Goal: Ask a question: Seek information or help from site administrators or community

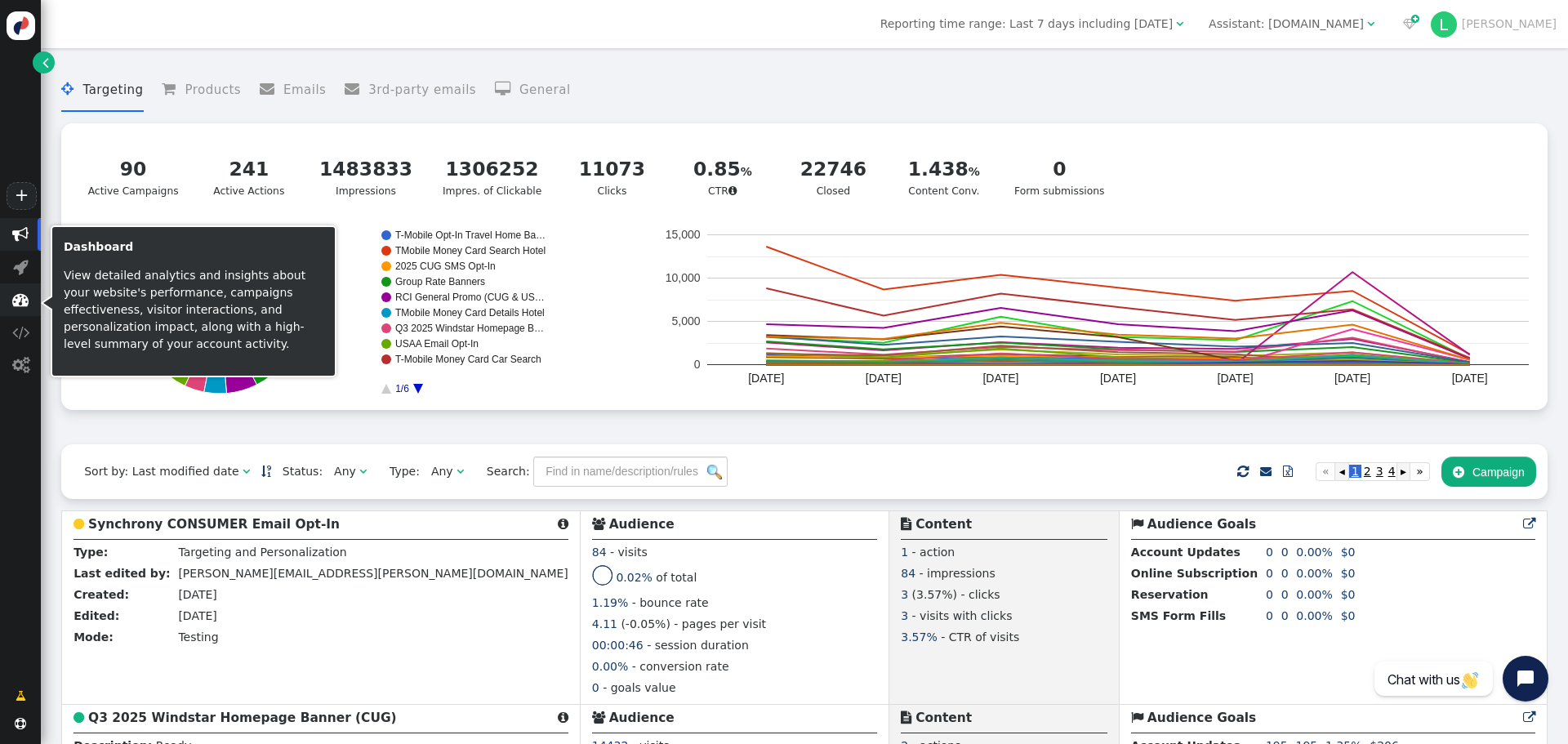
click at [18, 295] on span "" at bounding box center [20, 300] width 16 height 16
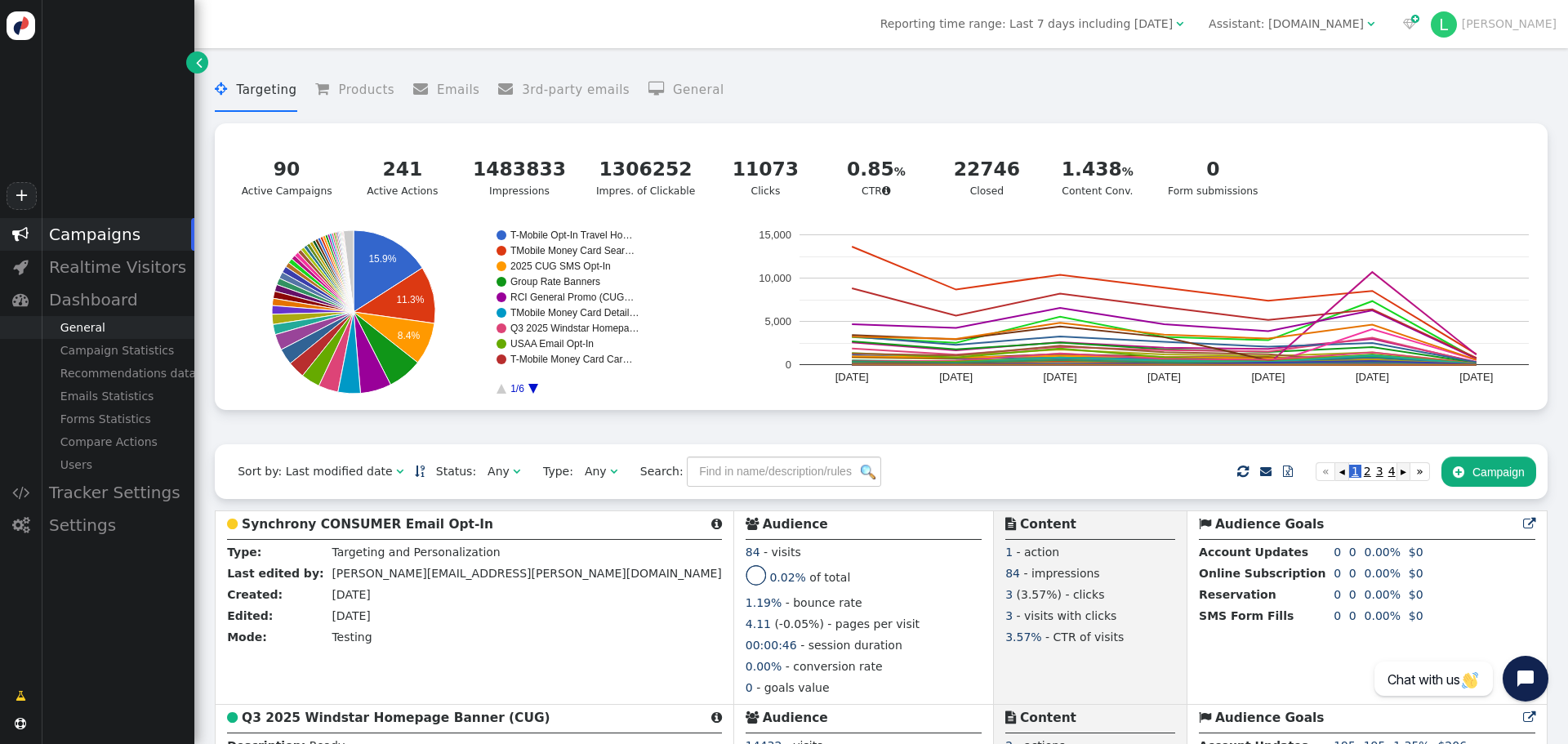
click at [31, 364] on span at bounding box center [20, 373] width 41 height 23
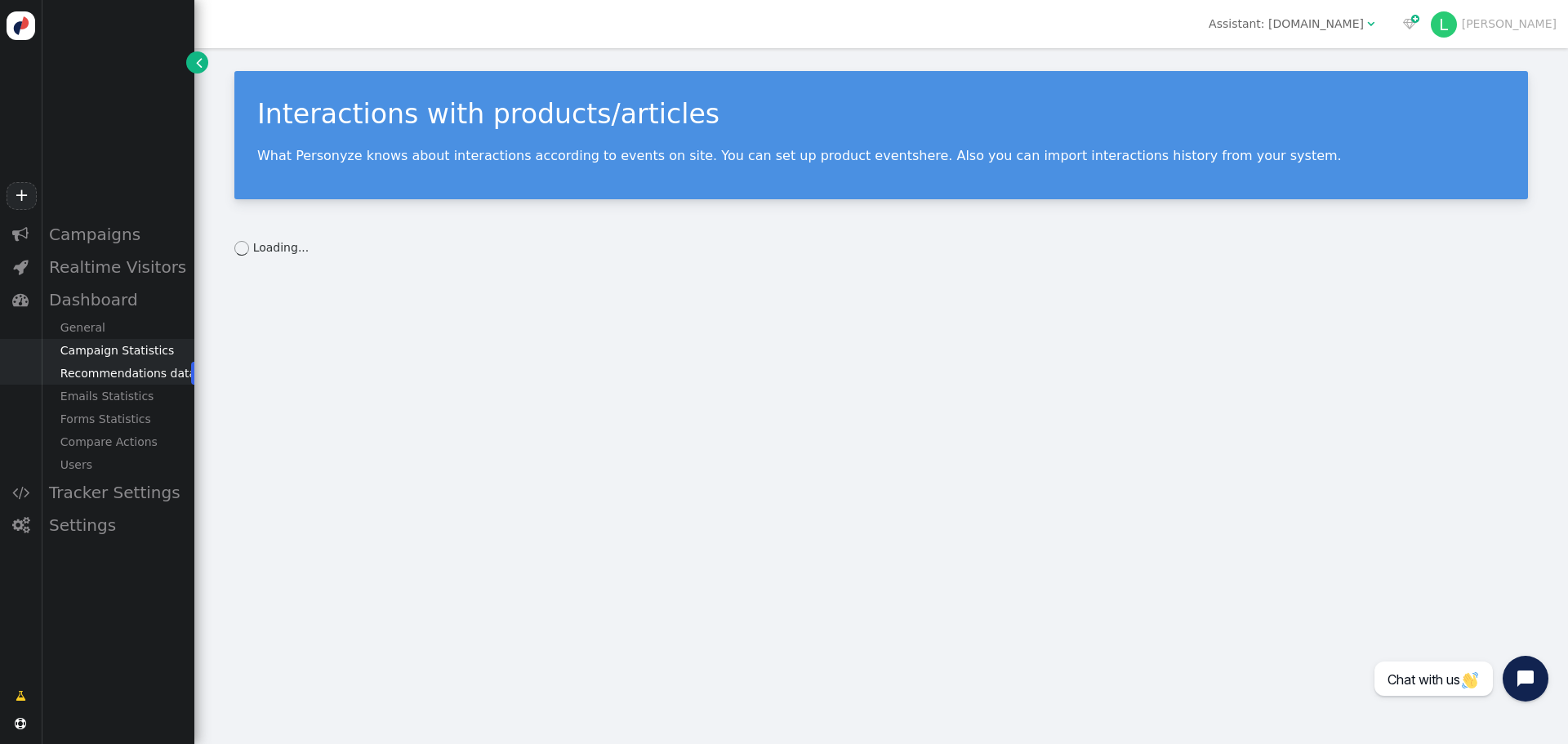
click at [138, 350] on div "Campaign Statistics" at bounding box center [118, 350] width 154 height 23
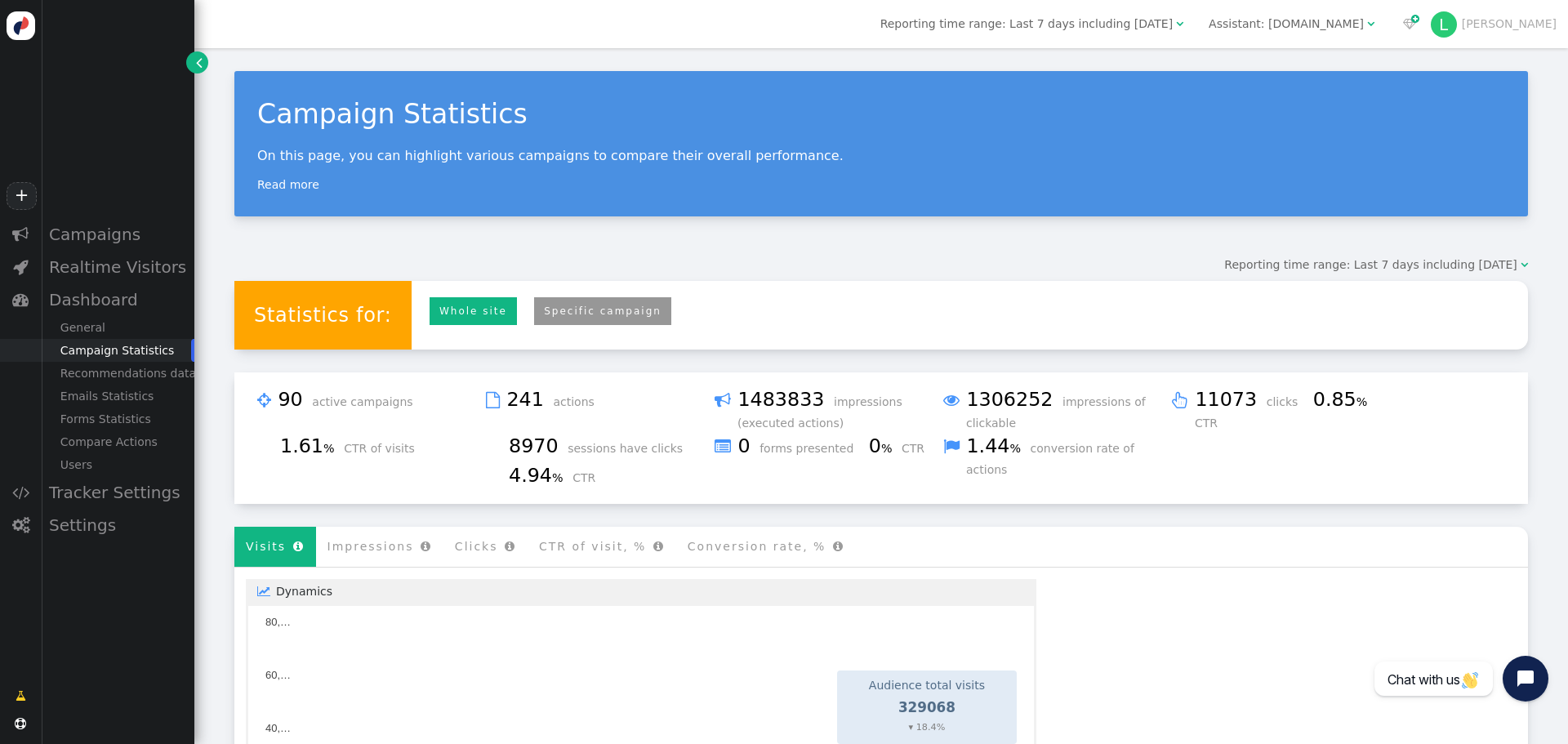
scroll to position [82, 0]
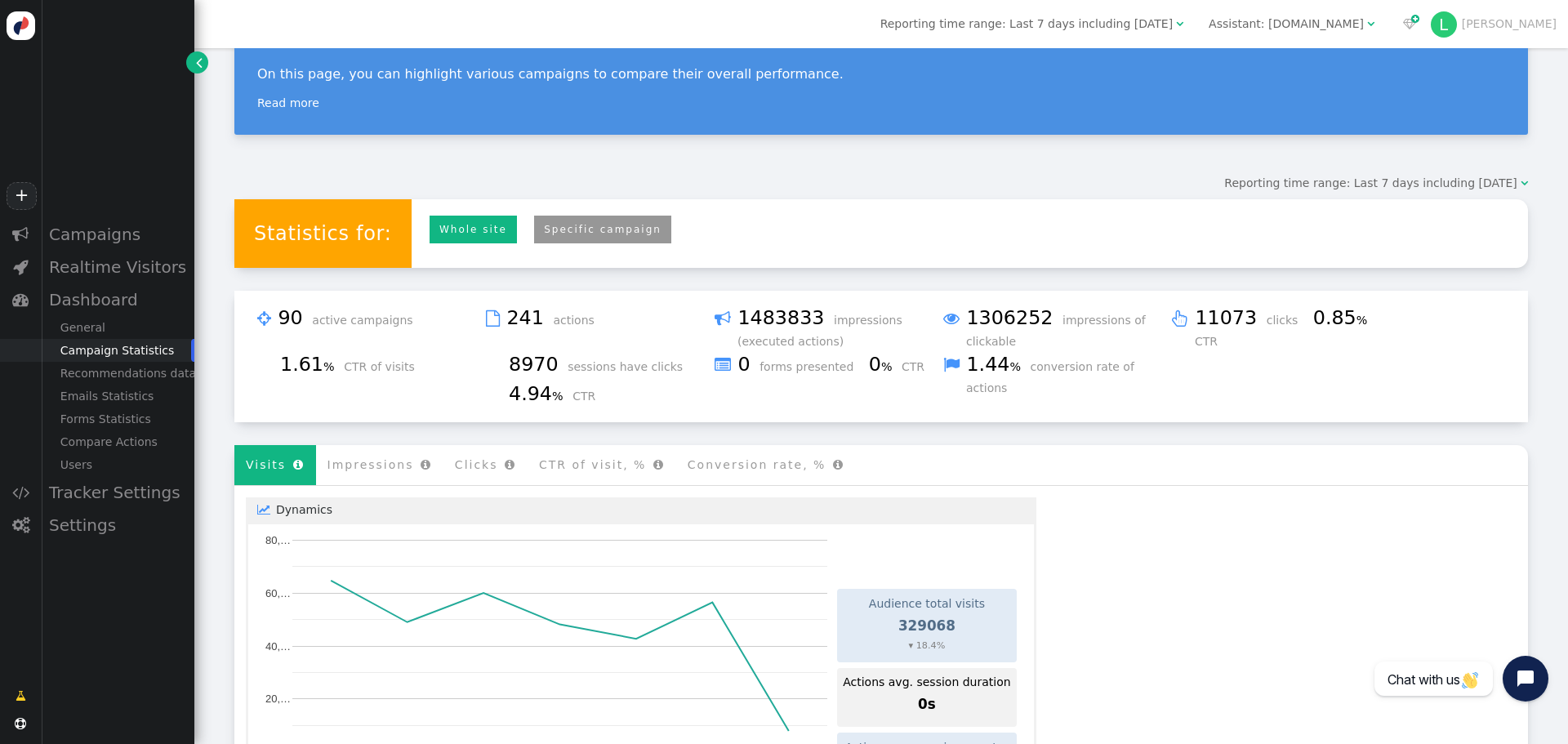
click at [612, 231] on link "Specific campaign" at bounding box center [603, 229] width 137 height 29
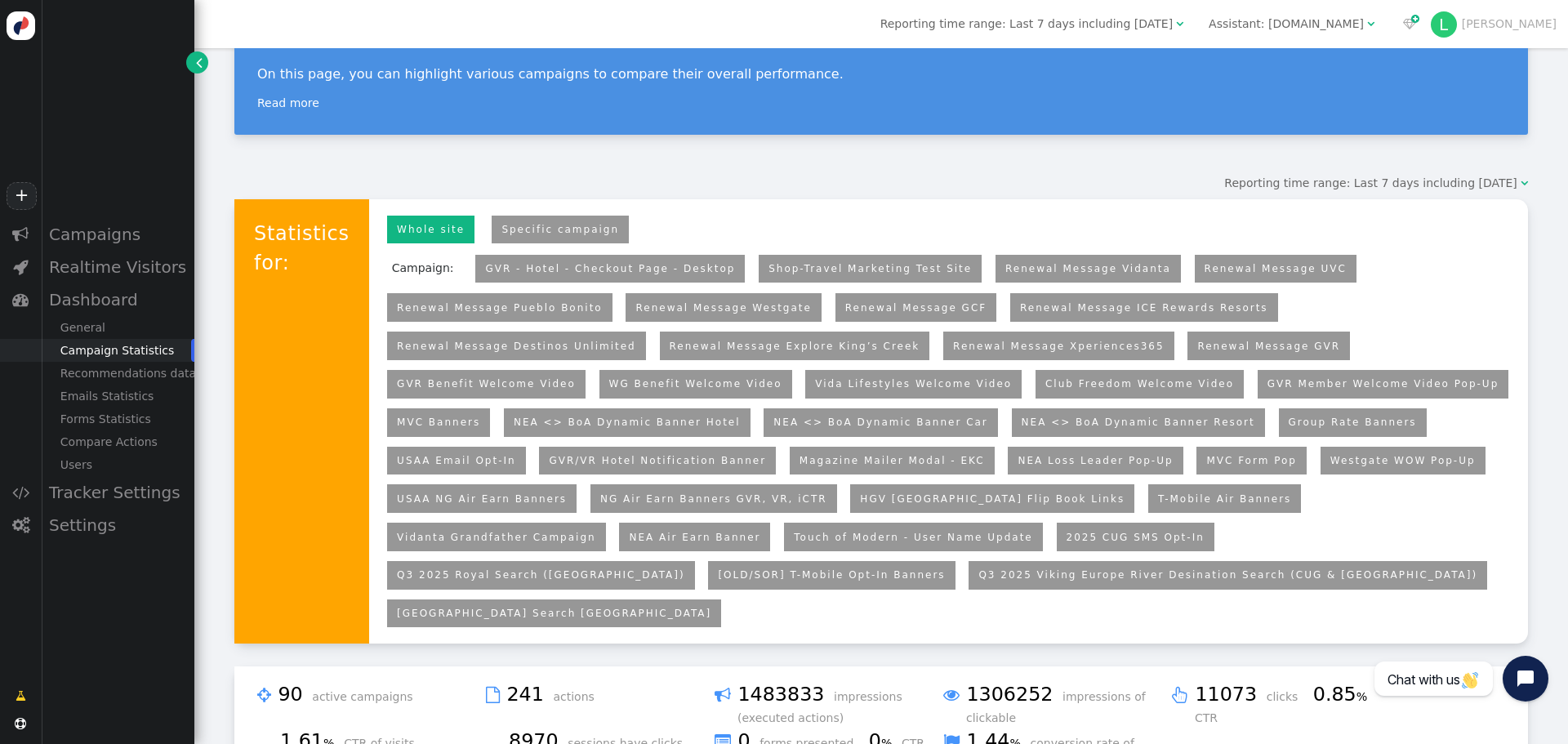
click at [1457, 192] on div "Reporting time range: Last 7 days including [DATE]" at bounding box center [1370, 183] width 293 height 17
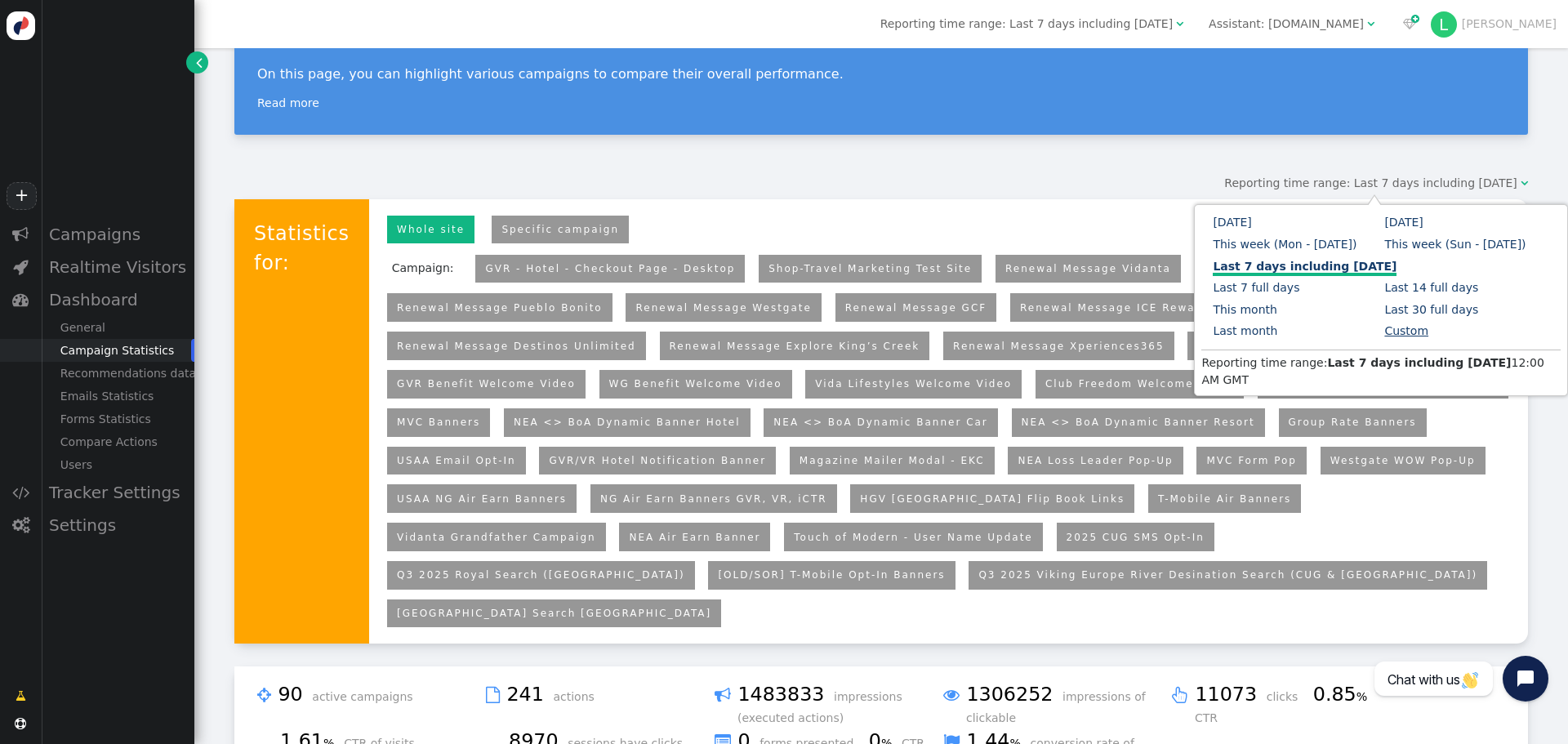
click at [1384, 331] on link "Custom" at bounding box center [1406, 331] width 44 height 13
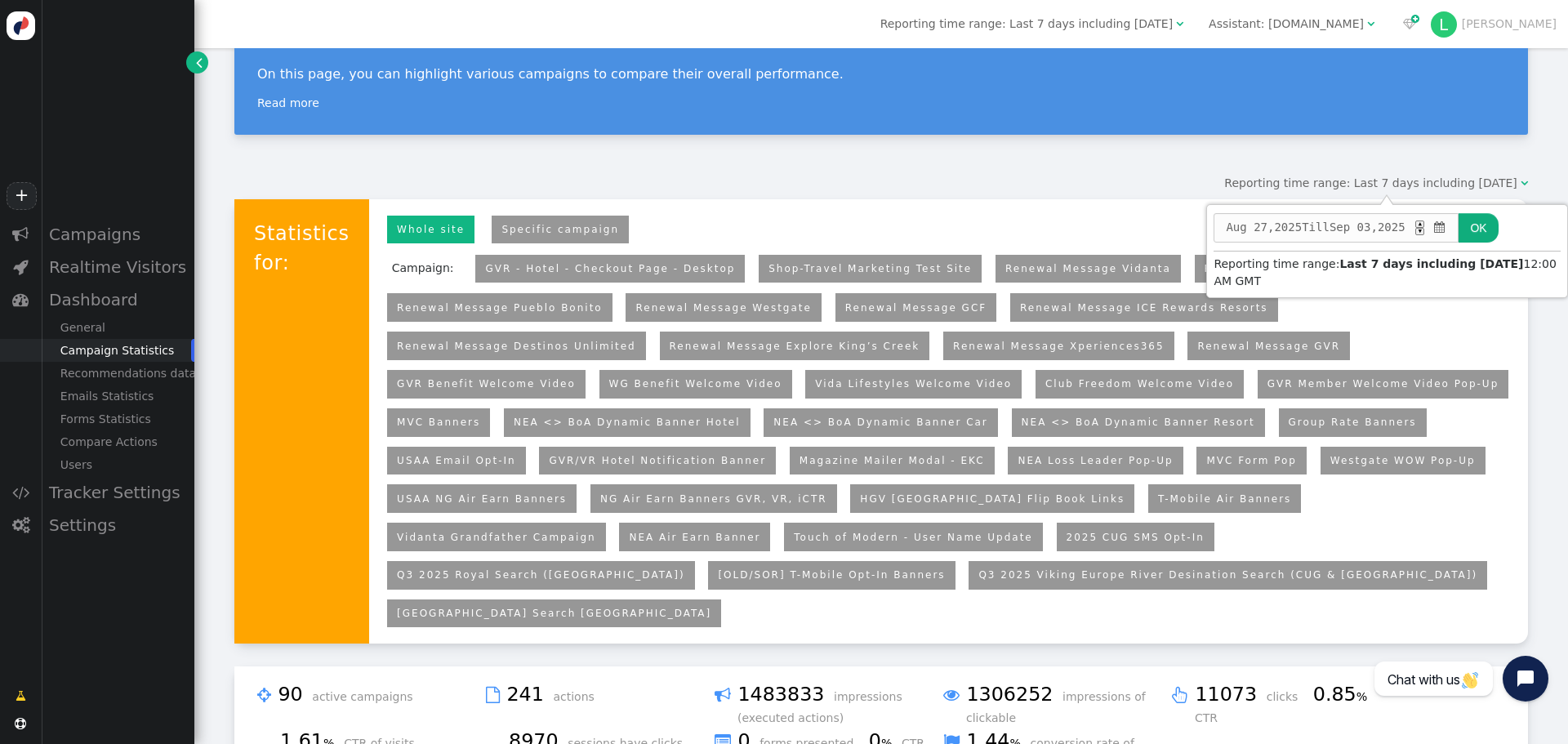
click at [1446, 227] on span "" at bounding box center [1439, 227] width 16 height 17
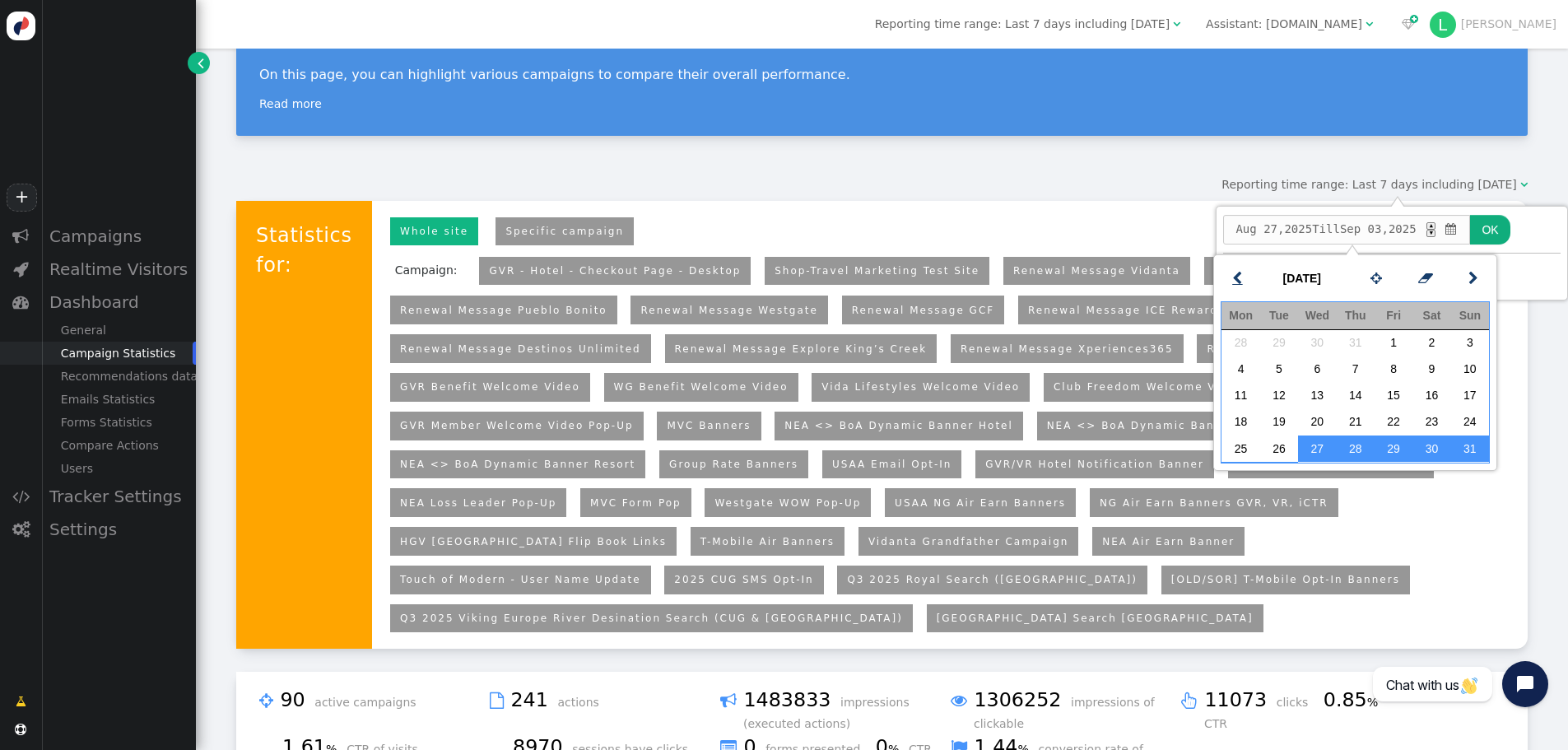
click at [1244, 275] on link "" at bounding box center [1237, 278] width 33 height 30
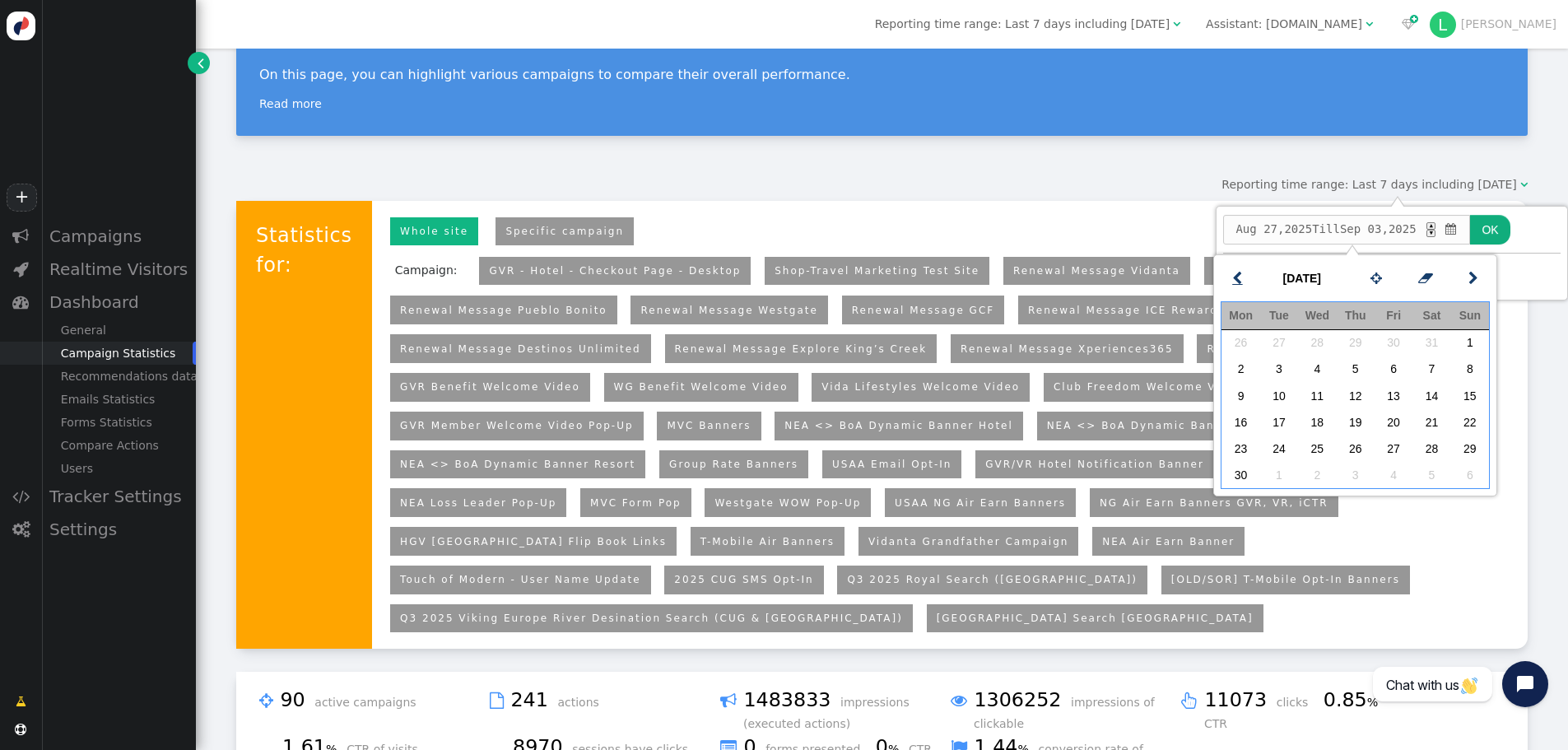
click at [1244, 275] on link "" at bounding box center [1237, 278] width 33 height 30
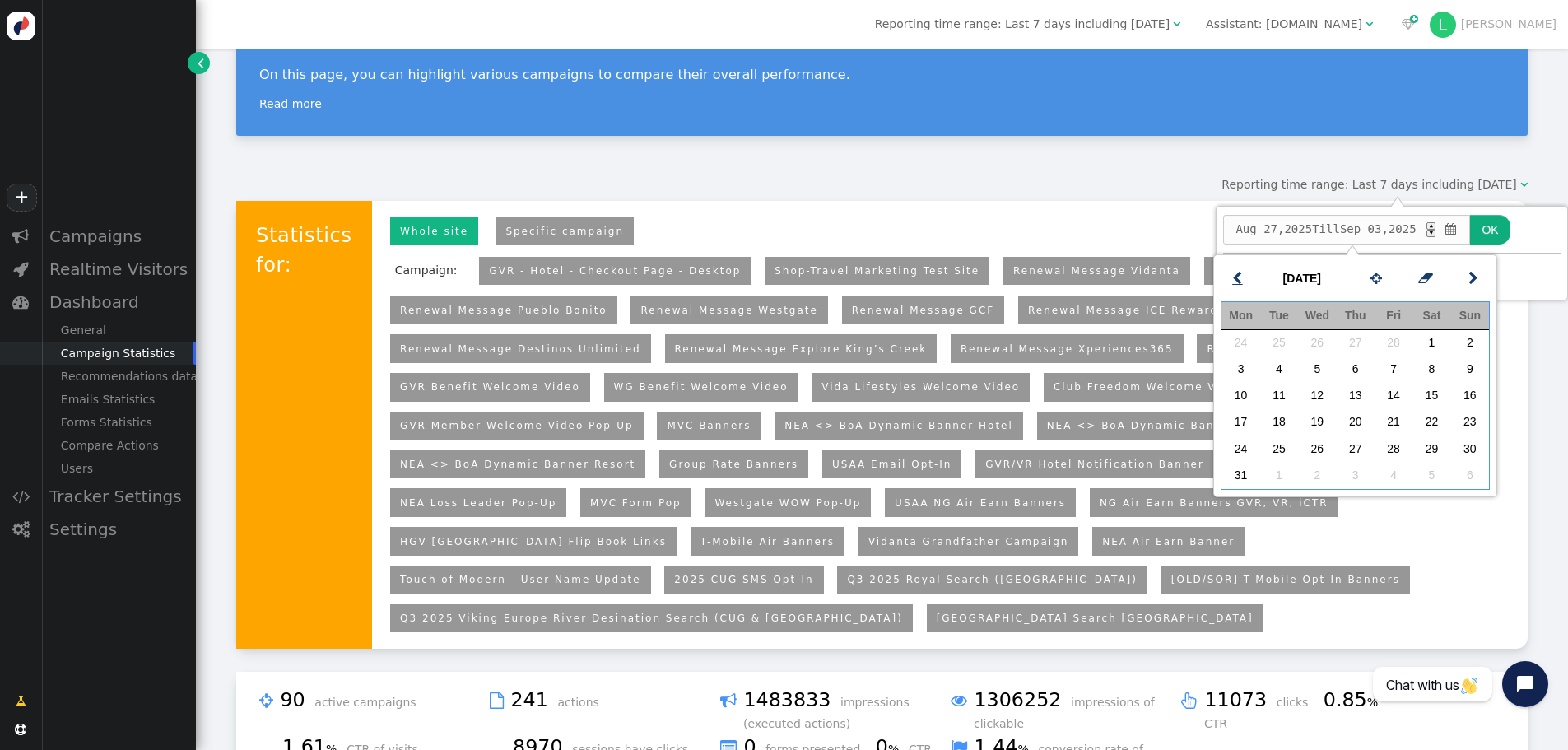
click at [1244, 275] on link "" at bounding box center [1237, 278] width 33 height 30
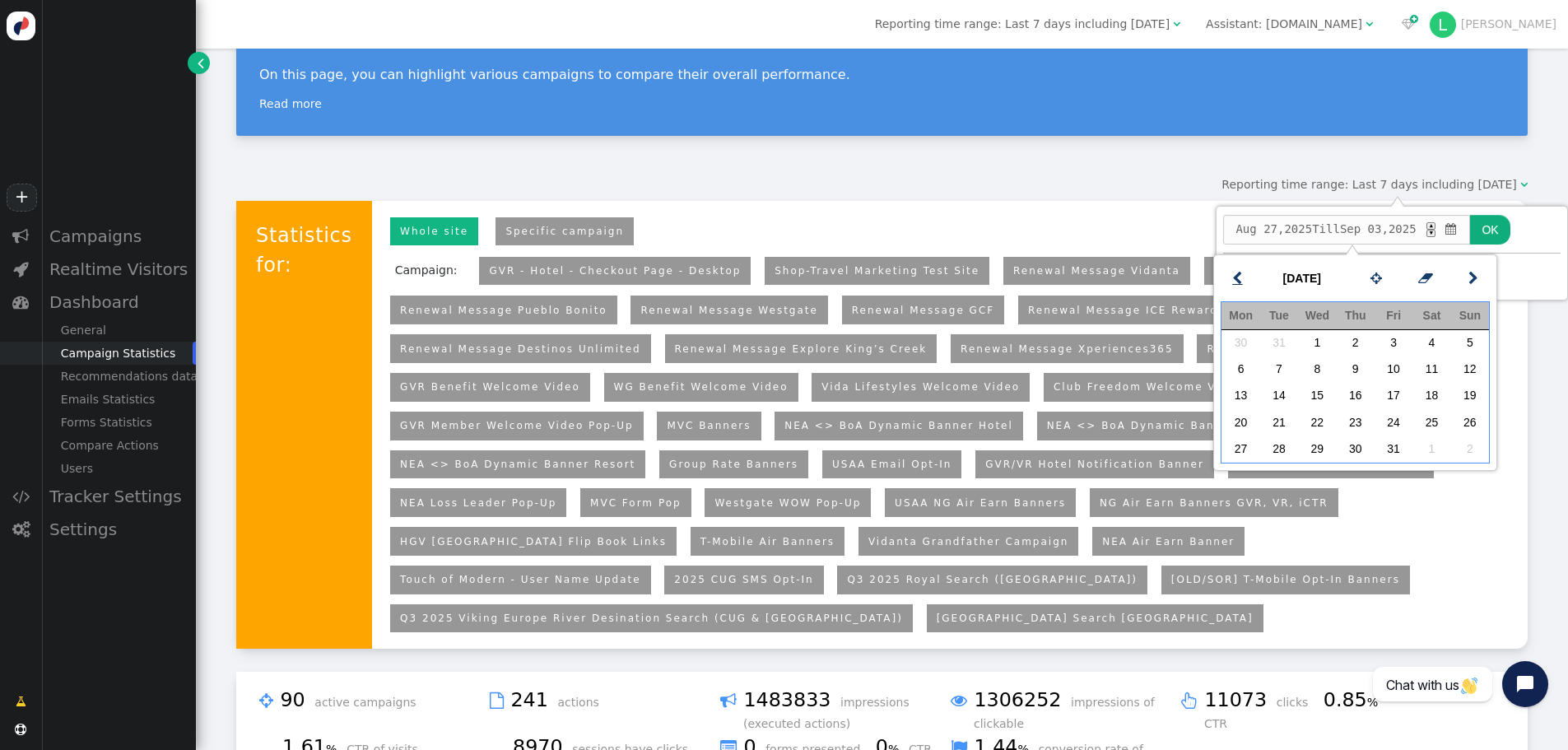
click at [1244, 275] on link "" at bounding box center [1237, 278] width 33 height 30
click at [1481, 344] on td "1" at bounding box center [1470, 342] width 38 height 26
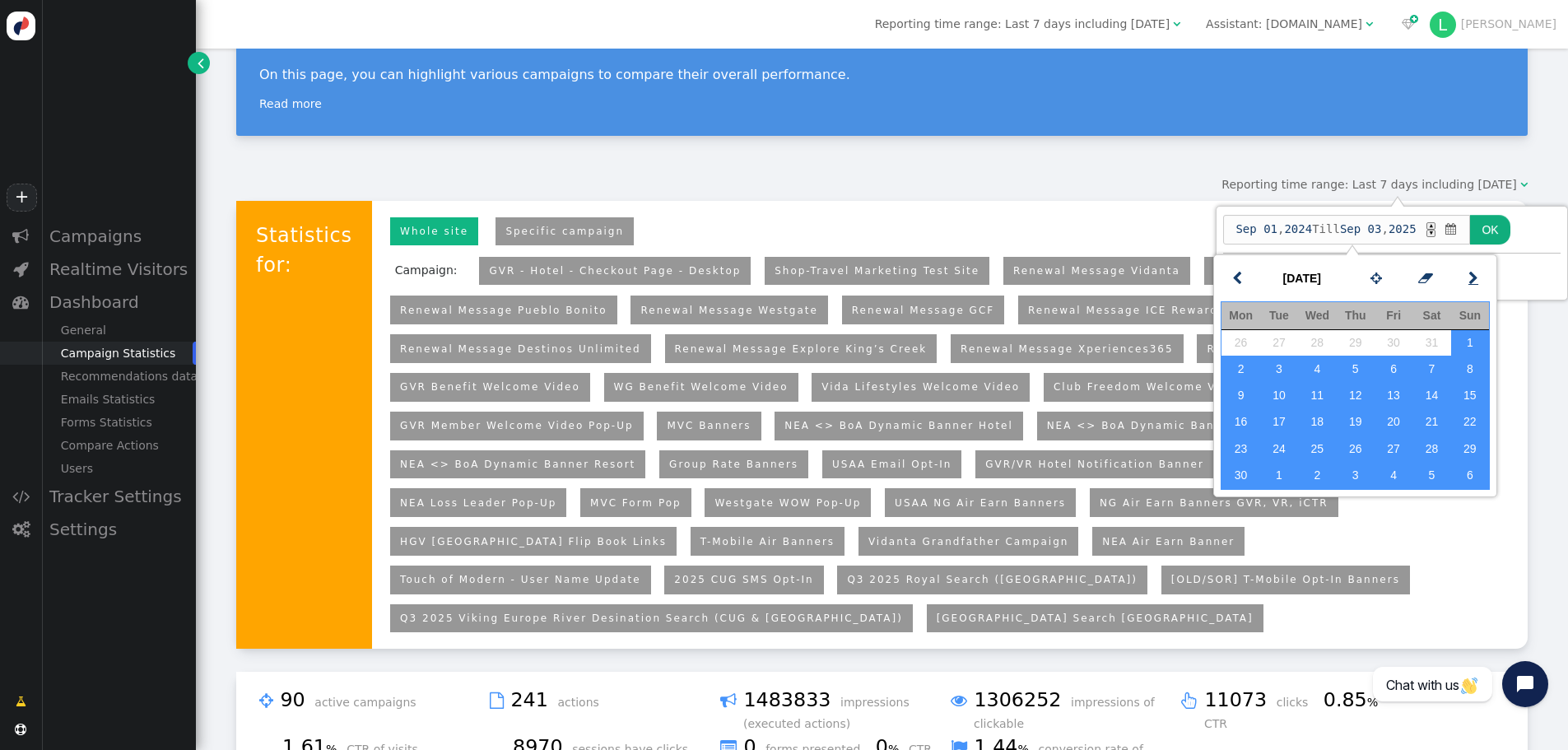
click at [1472, 284] on span "" at bounding box center [1473, 278] width 10 height 21
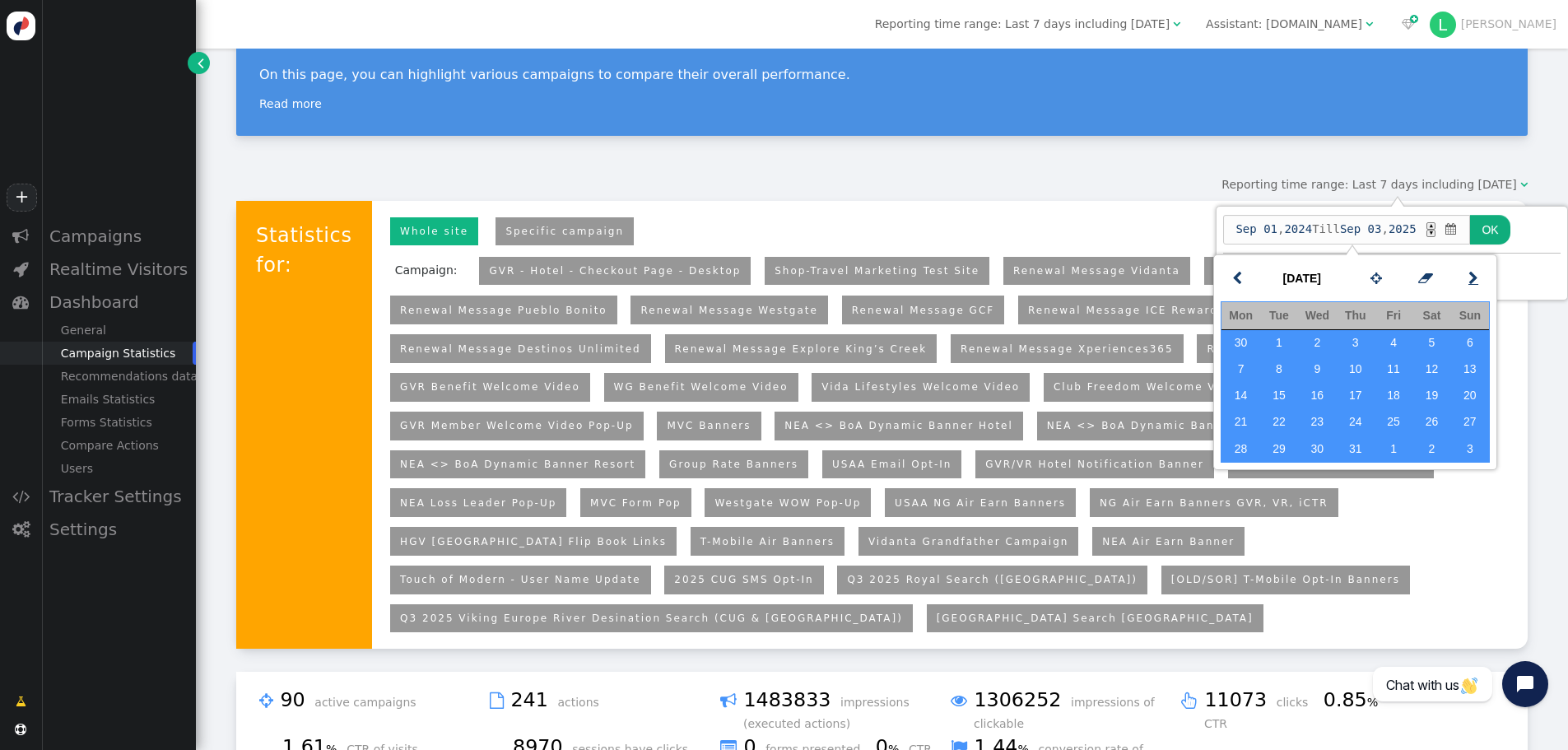
click at [1472, 284] on span "" at bounding box center [1473, 278] width 10 height 21
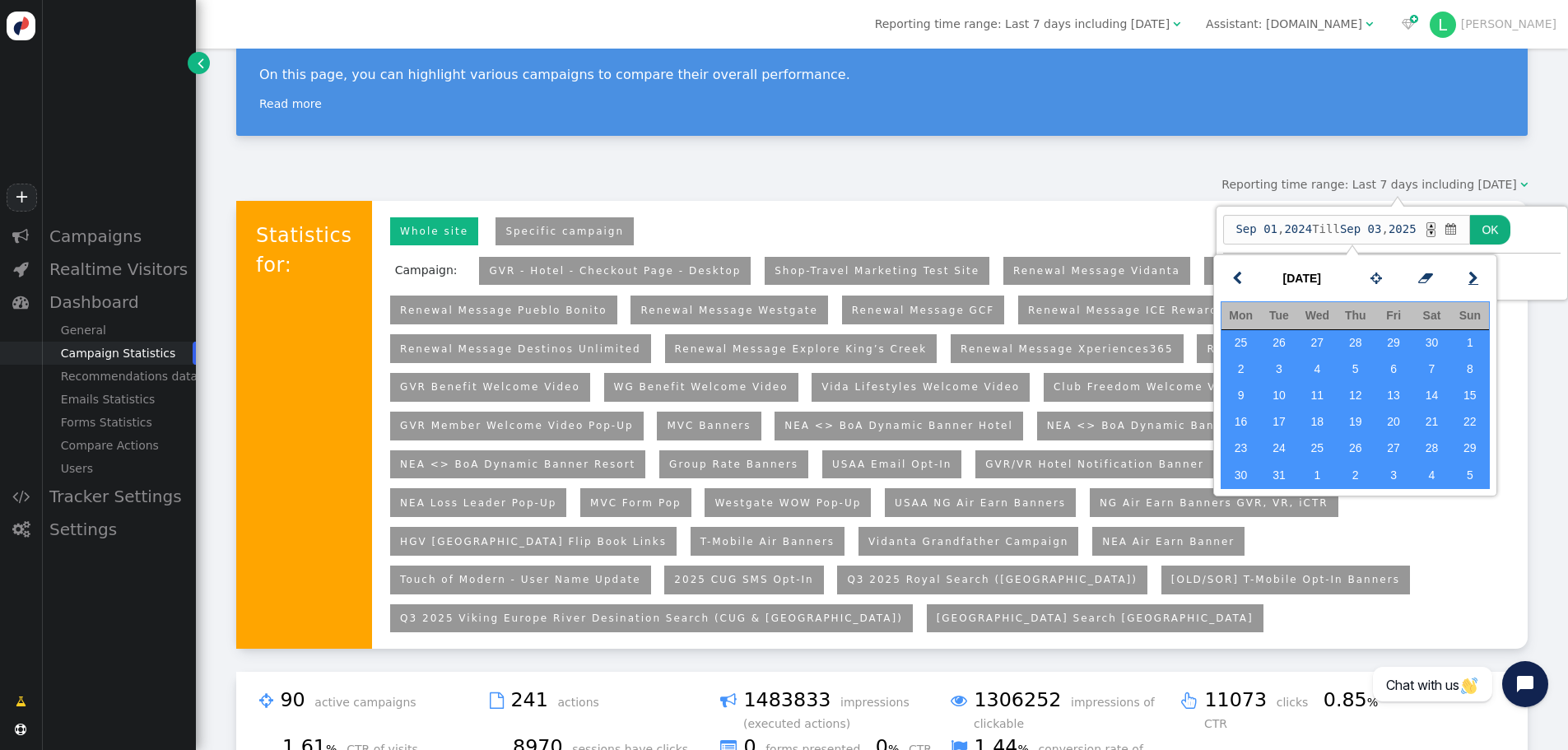
click at [1472, 284] on span "" at bounding box center [1473, 278] width 10 height 21
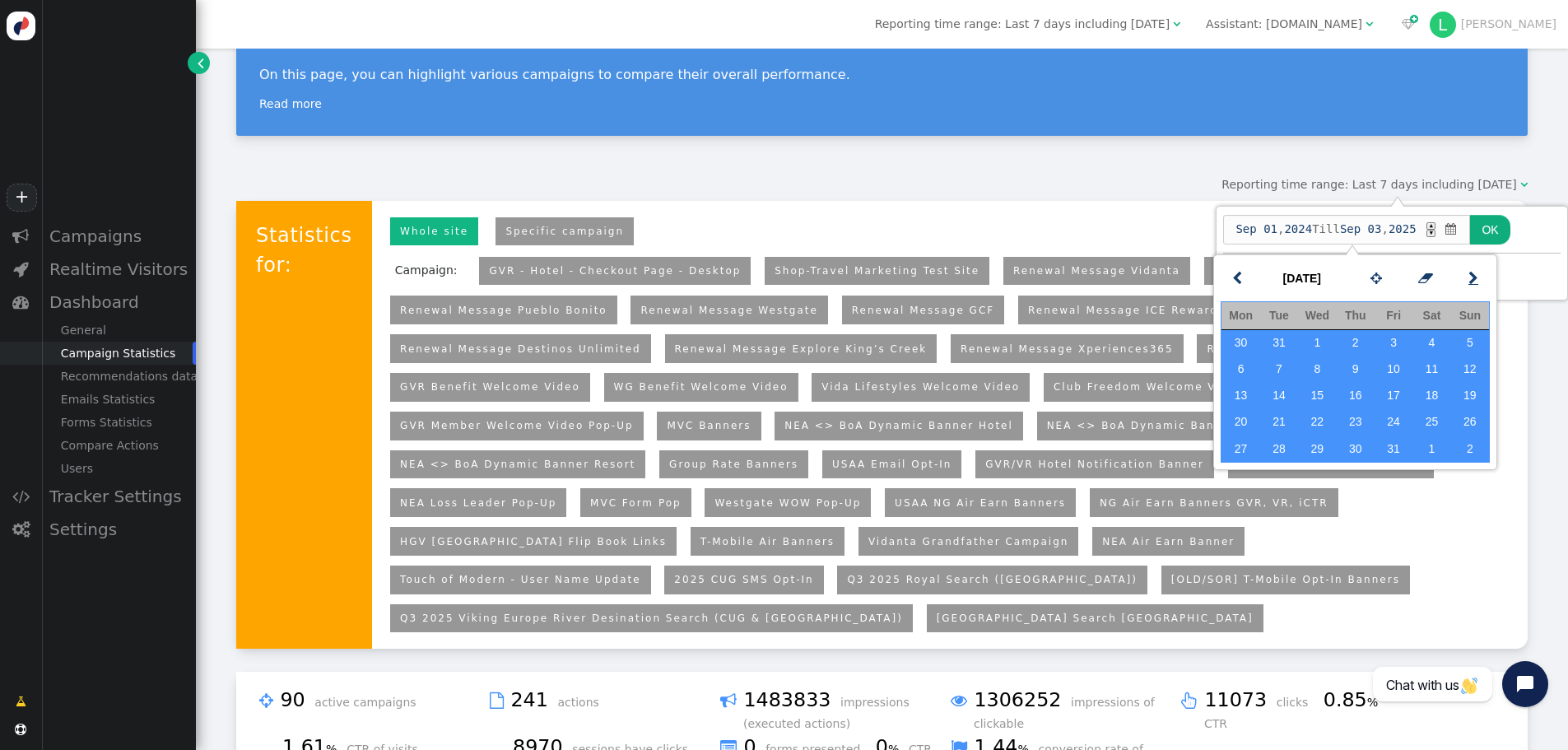
click at [1472, 284] on span "" at bounding box center [1473, 278] width 10 height 21
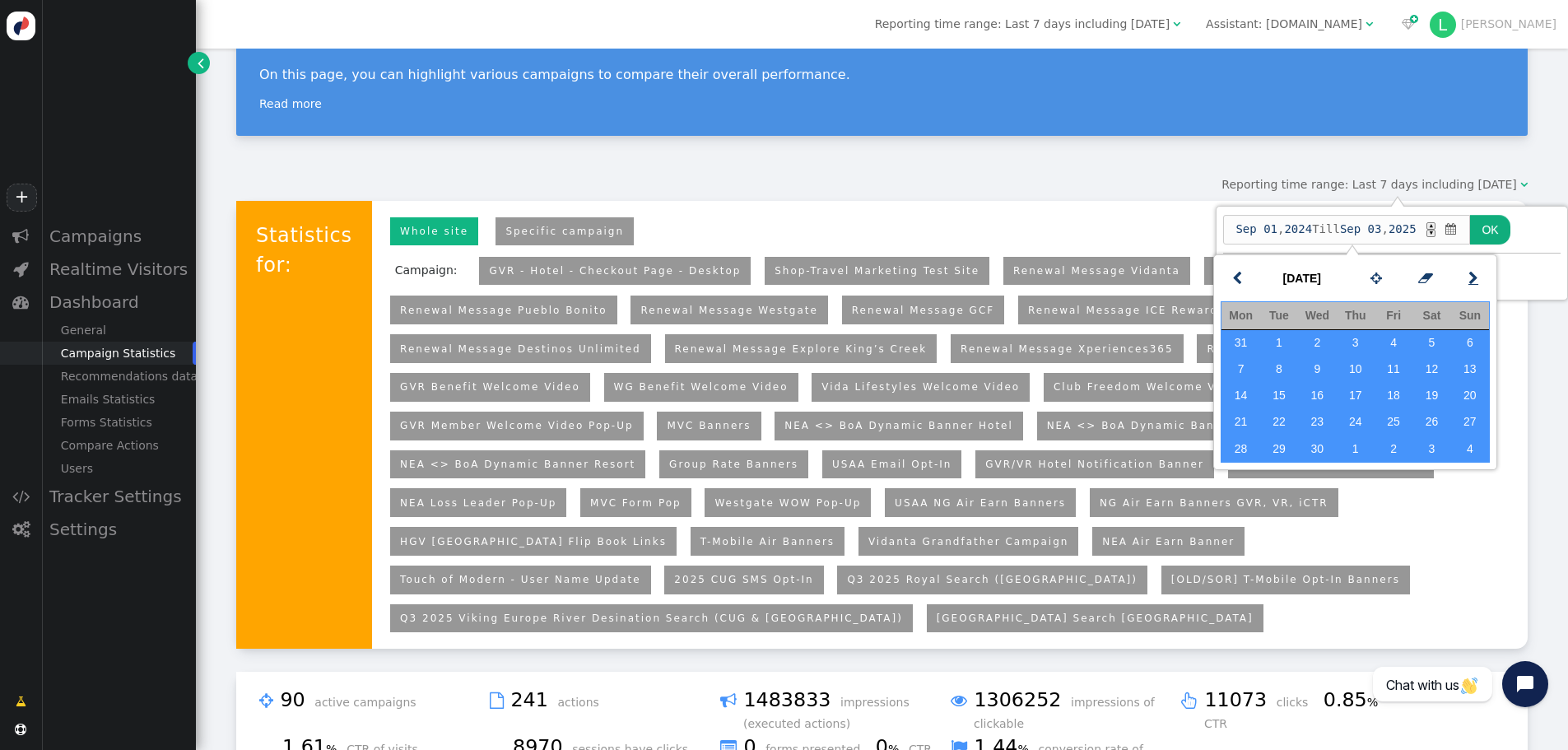
click at [1472, 284] on span "" at bounding box center [1473, 278] width 10 height 21
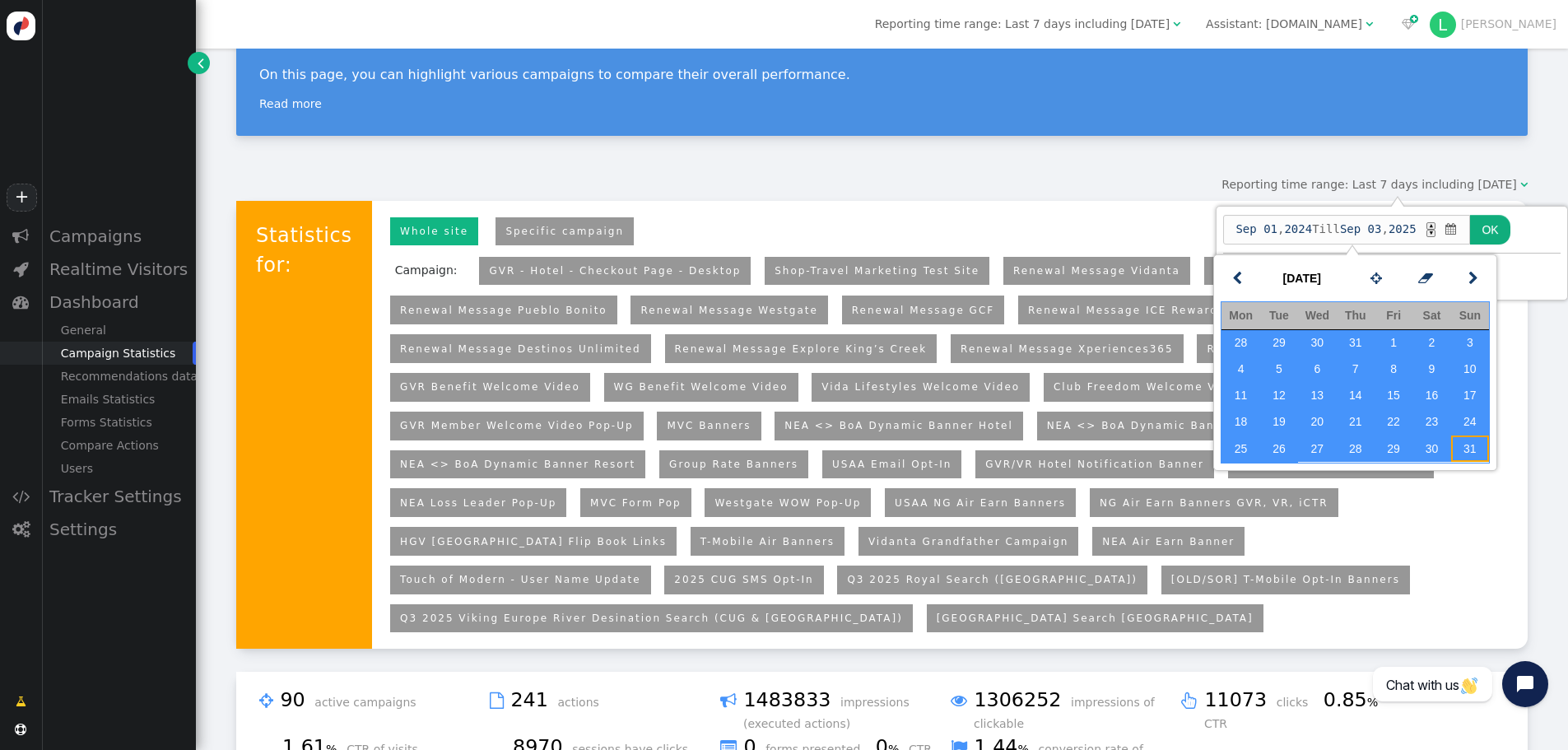
click at [1477, 448] on td "31" at bounding box center [1470, 449] width 38 height 26
click at [1491, 228] on button "OK" at bounding box center [1490, 230] width 40 height 30
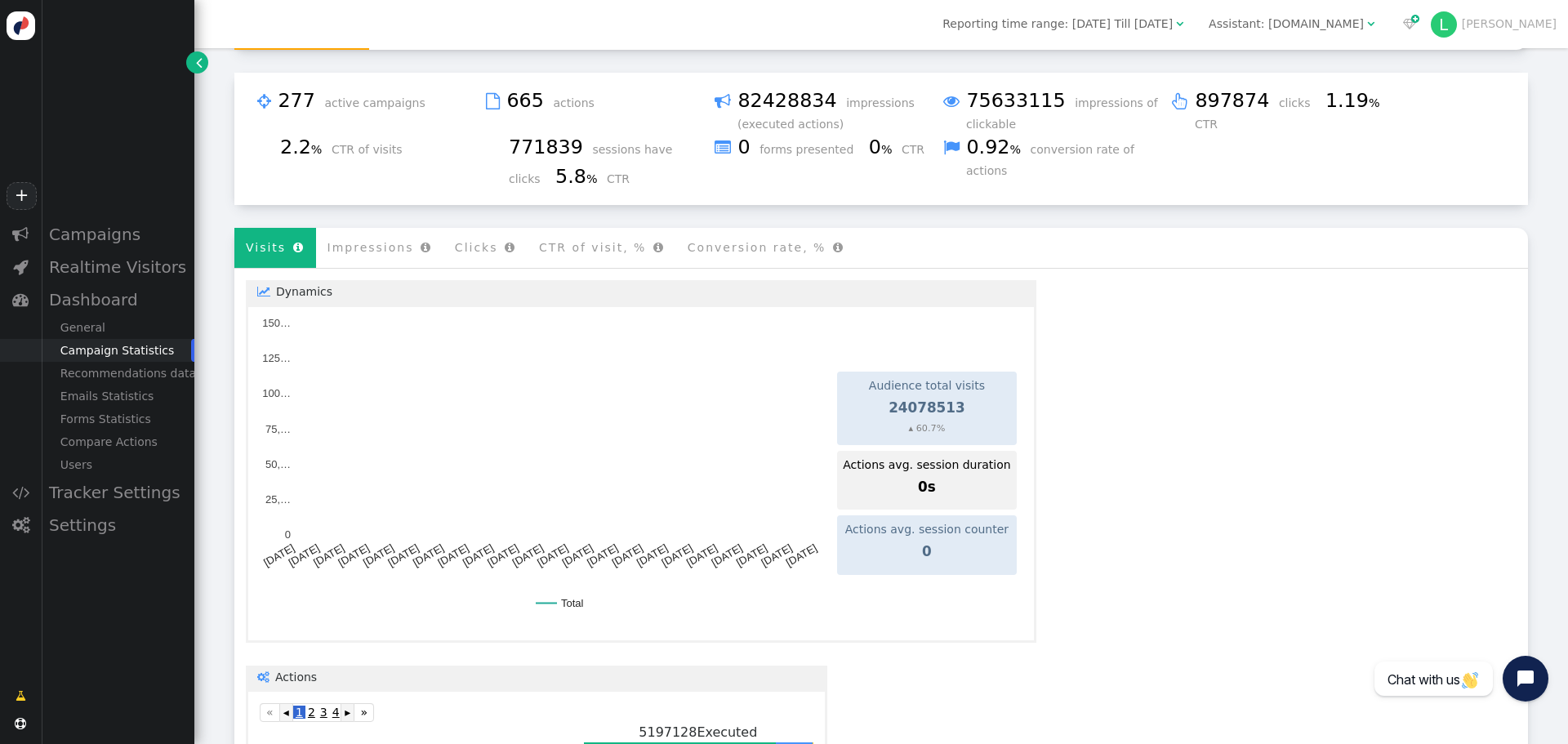
scroll to position [712, 0]
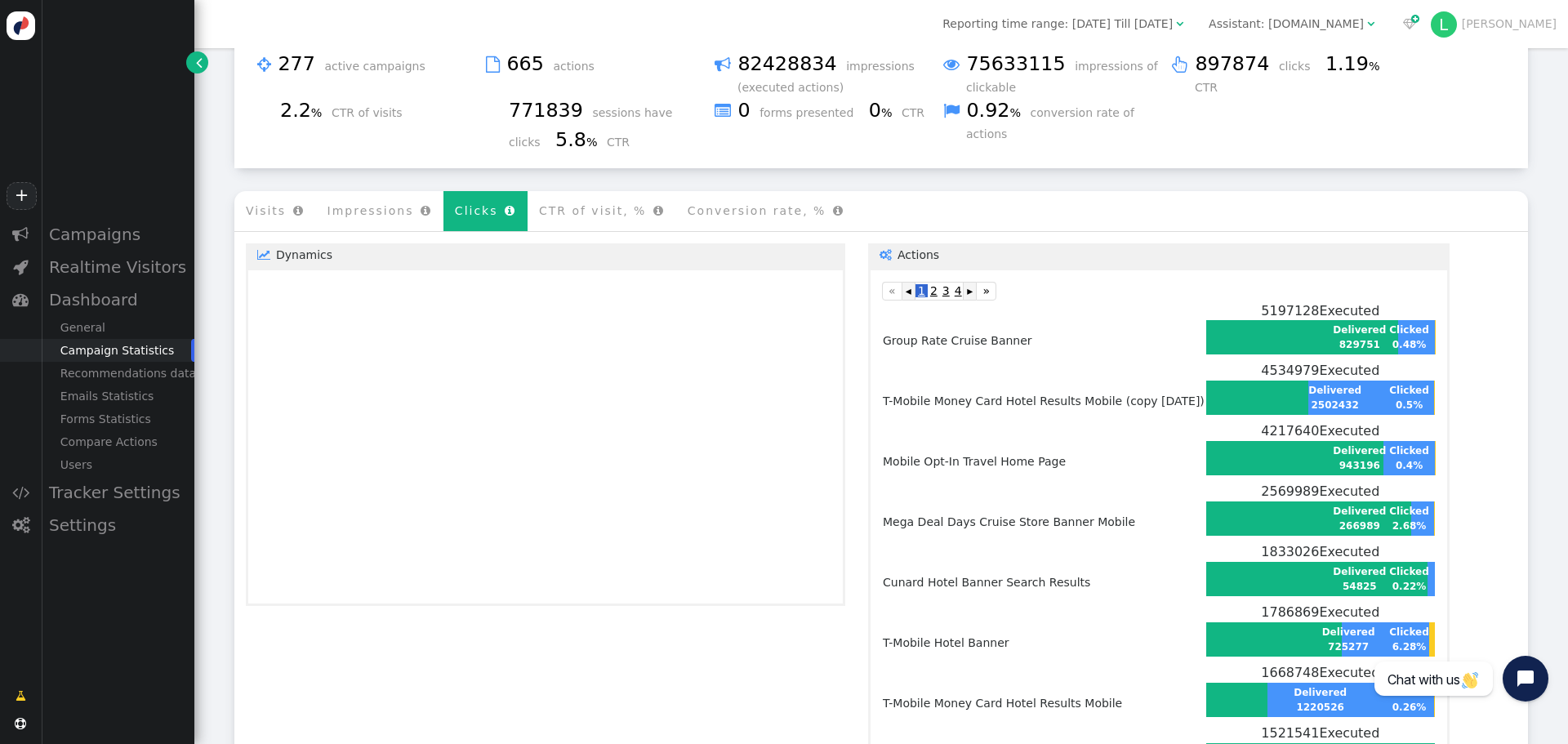
click at [473, 191] on li "Clicks " at bounding box center [485, 211] width 84 height 40
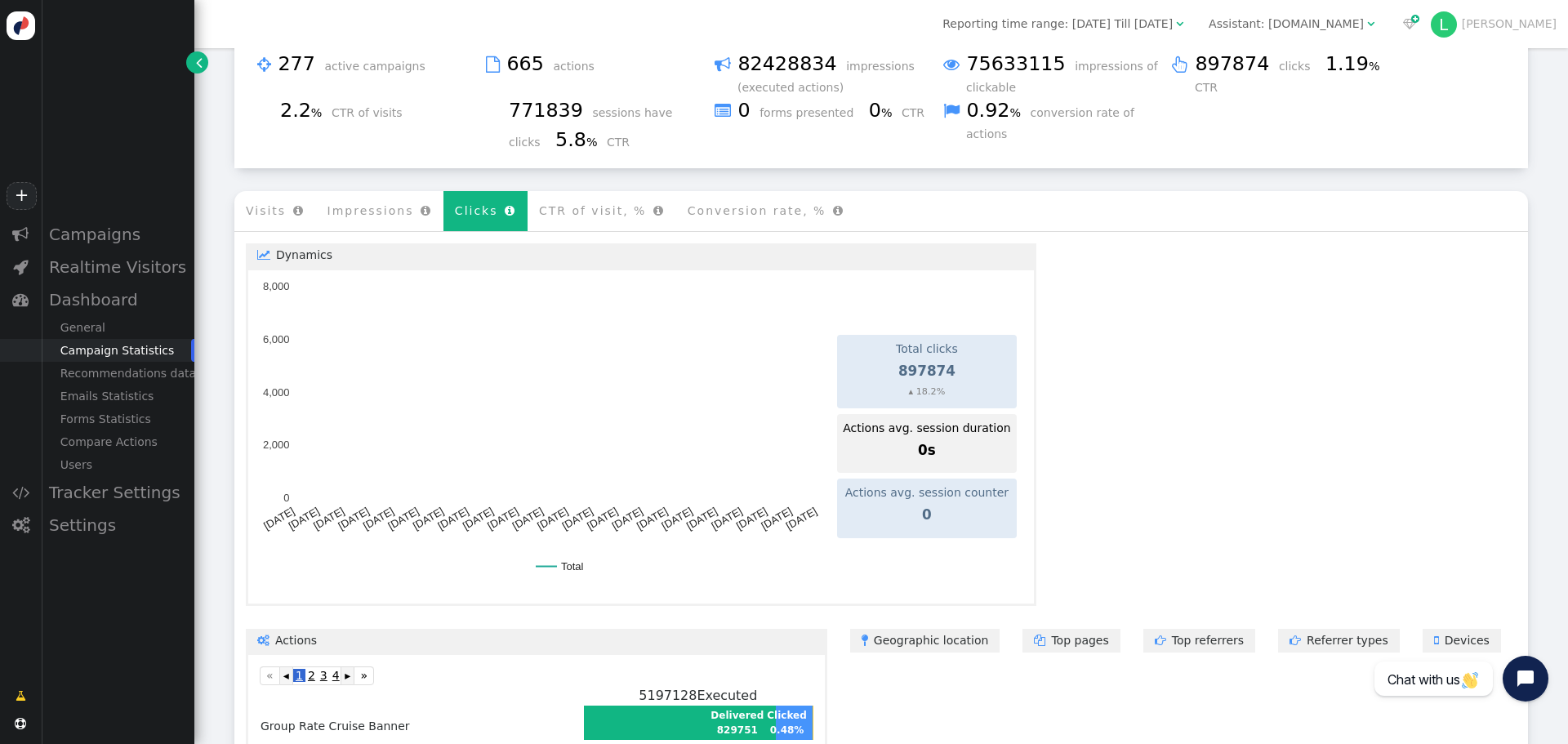
click at [280, 191] on li "Visits " at bounding box center [275, 211] width 82 height 40
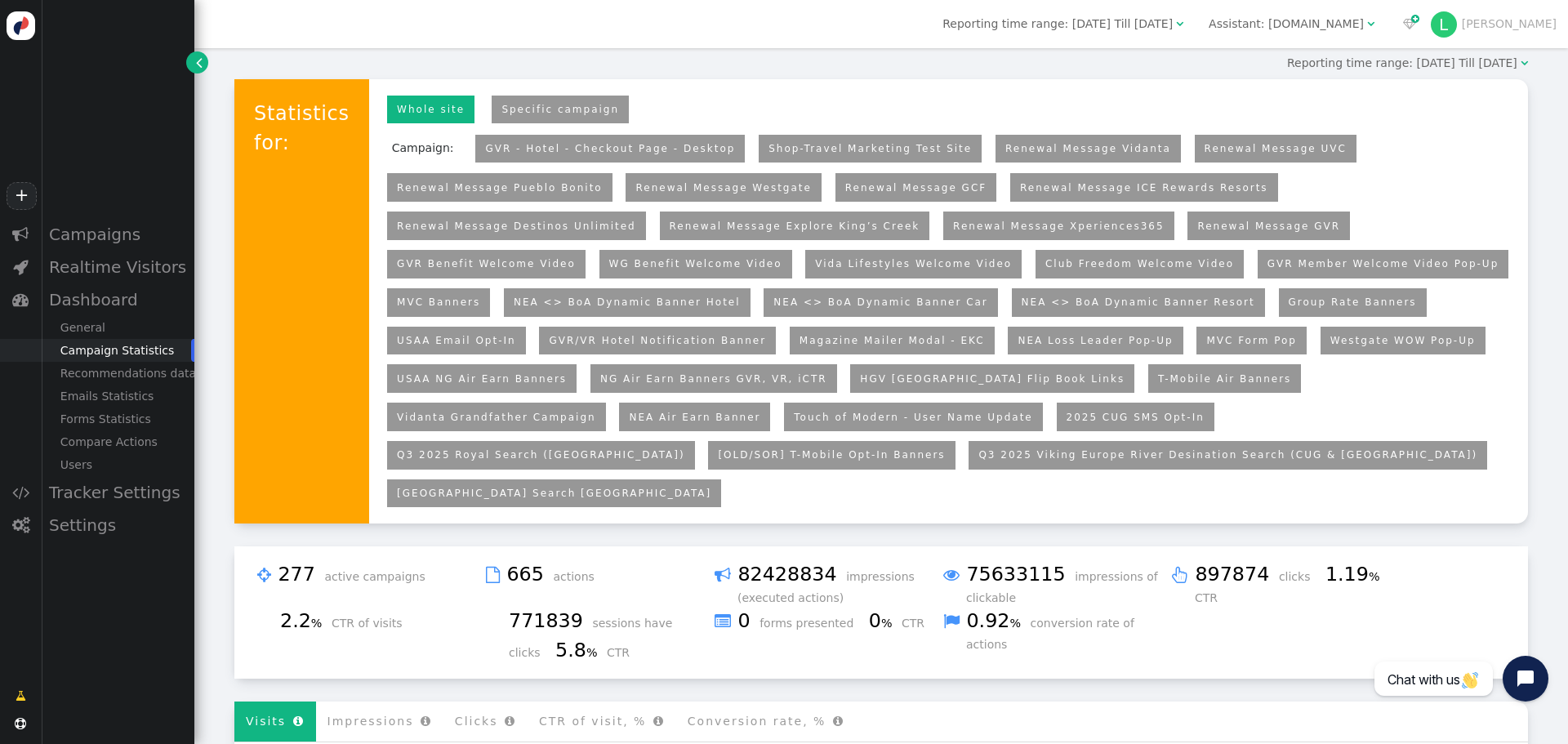
scroll to position [59, 0]
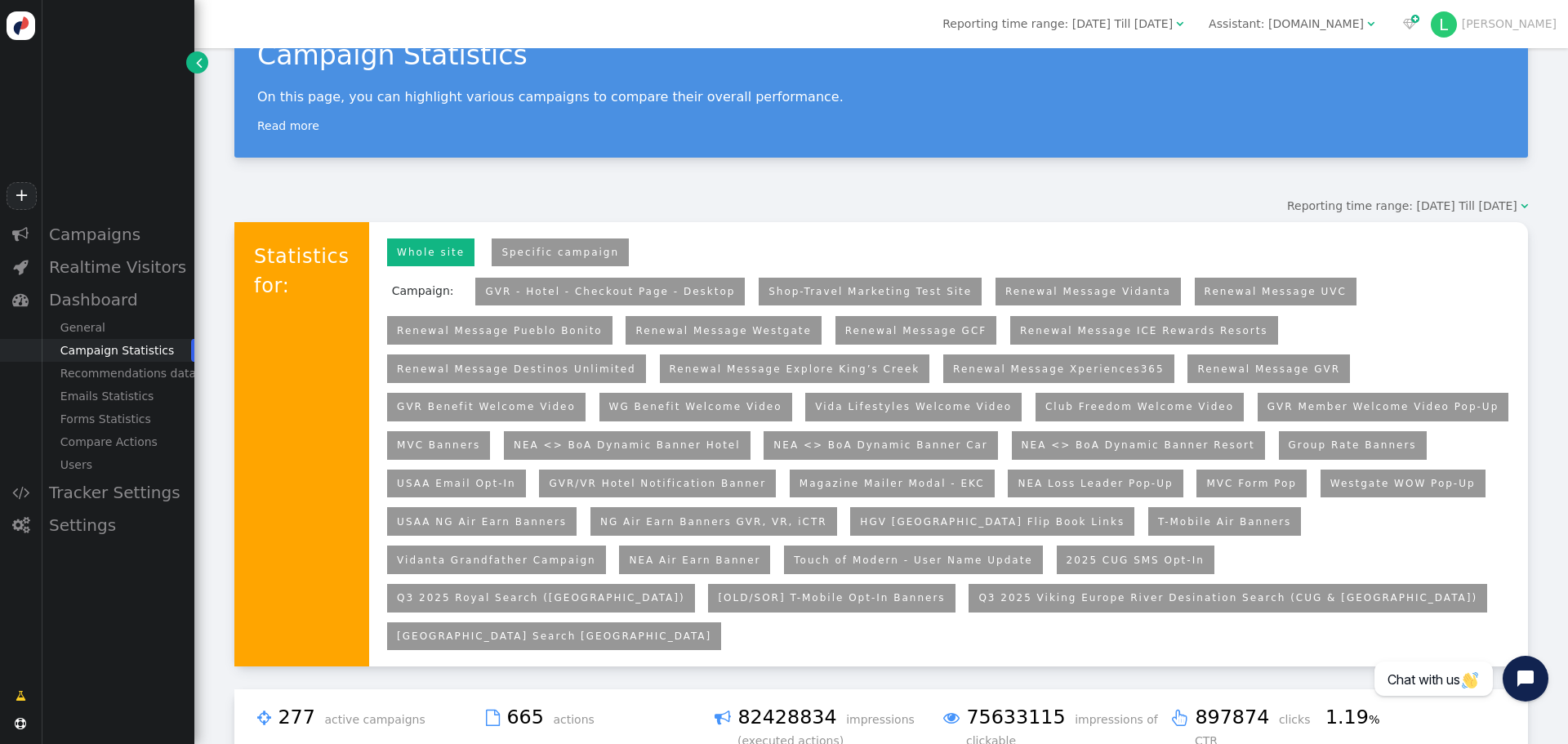
click at [532, 258] on link "Specific campaign" at bounding box center [561, 252] width 137 height 29
click at [516, 261] on link "Specific campaign" at bounding box center [561, 252] width 137 height 29
click at [304, 275] on div "Statistics for:" at bounding box center [302, 444] width 135 height 445
click at [1038, 246] on div "Whole site Personyze recommendations Specific campaign" at bounding box center [949, 252] width 1136 height 38
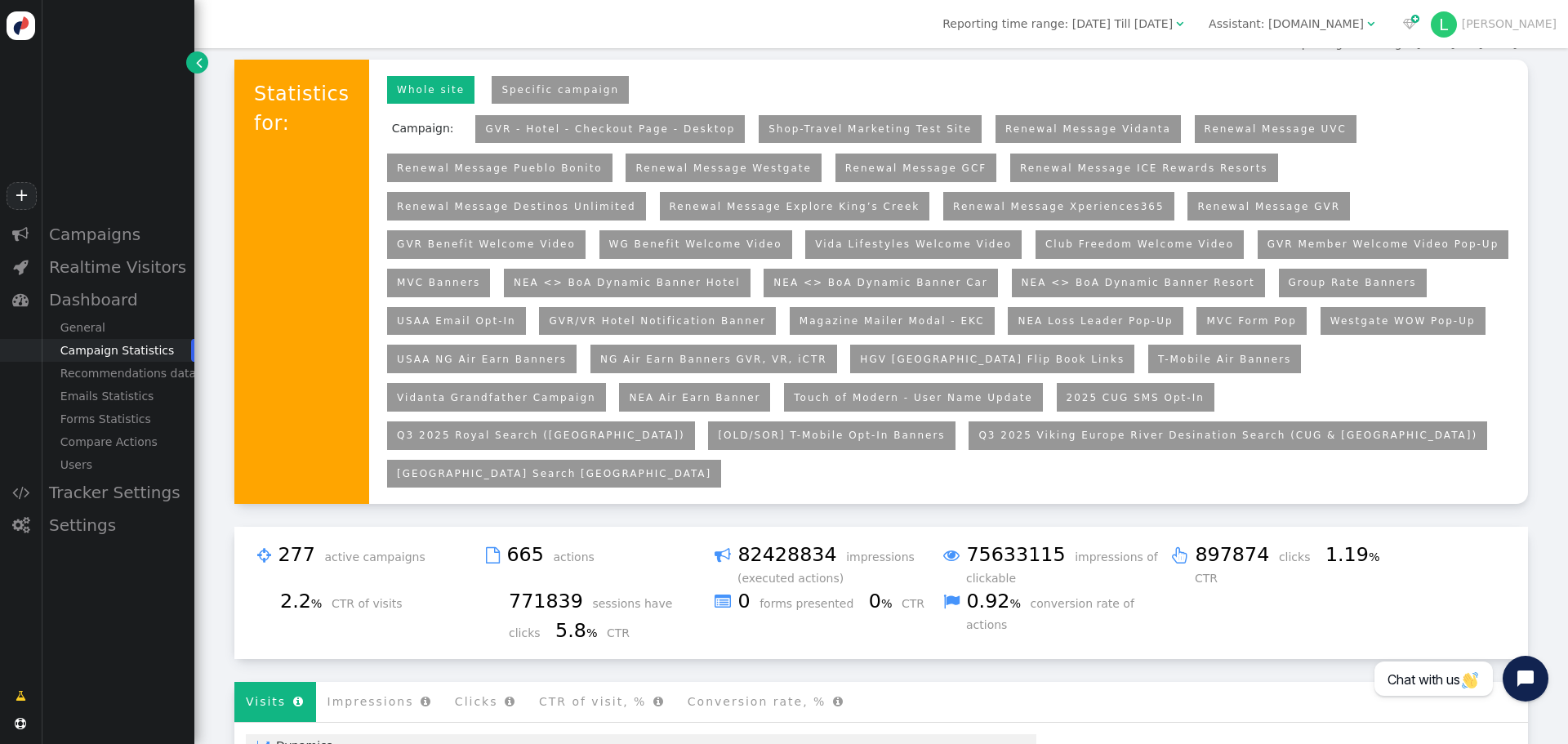
scroll to position [222, 0]
click at [1514, 65] on div "Whole site Personyze recommendations Specific campaign Campaign: No active pers…" at bounding box center [949, 281] width 1159 height 445
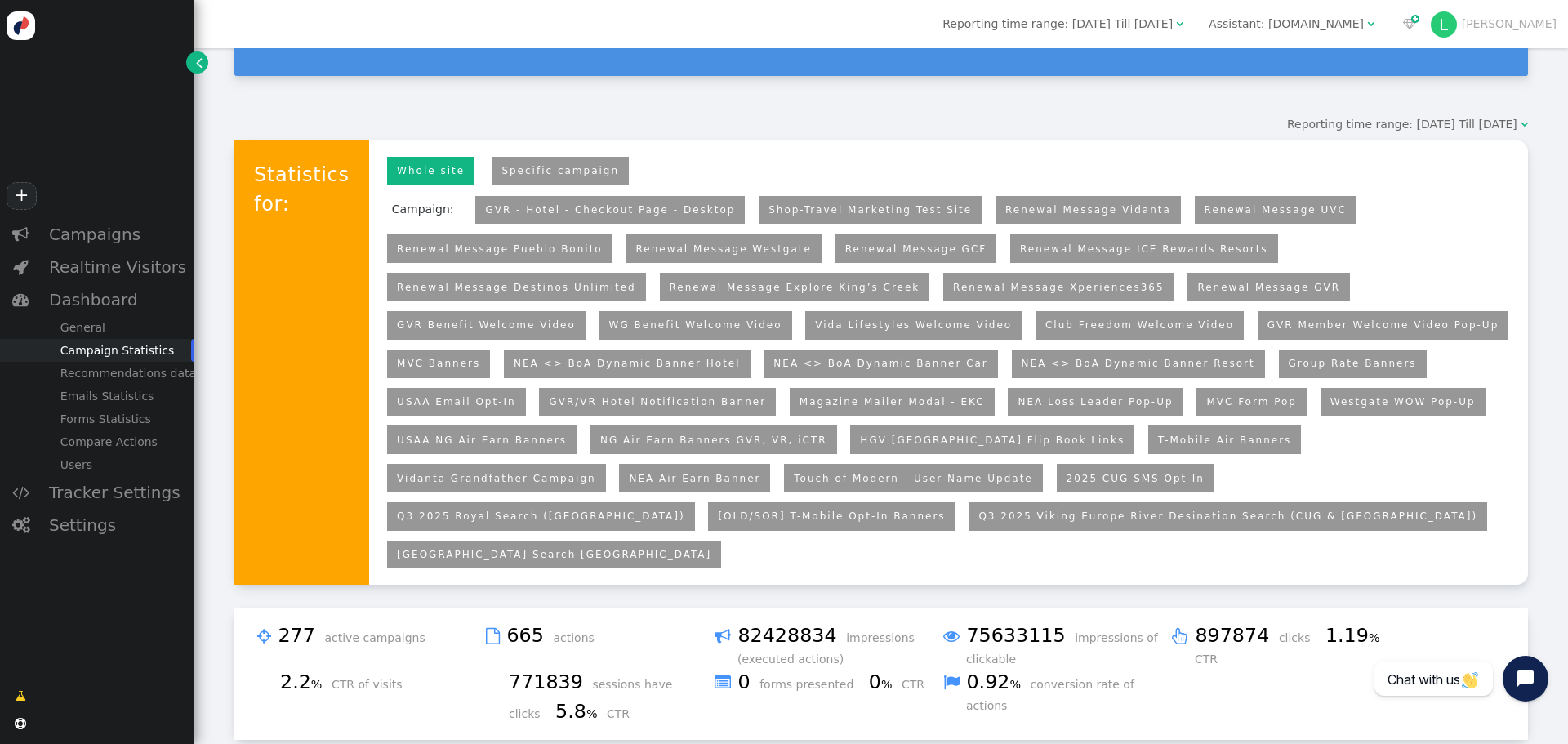
click at [516, 510] on link "Q3 2025 Royal Search ([GEOGRAPHIC_DATA])" at bounding box center [541, 516] width 288 height 11
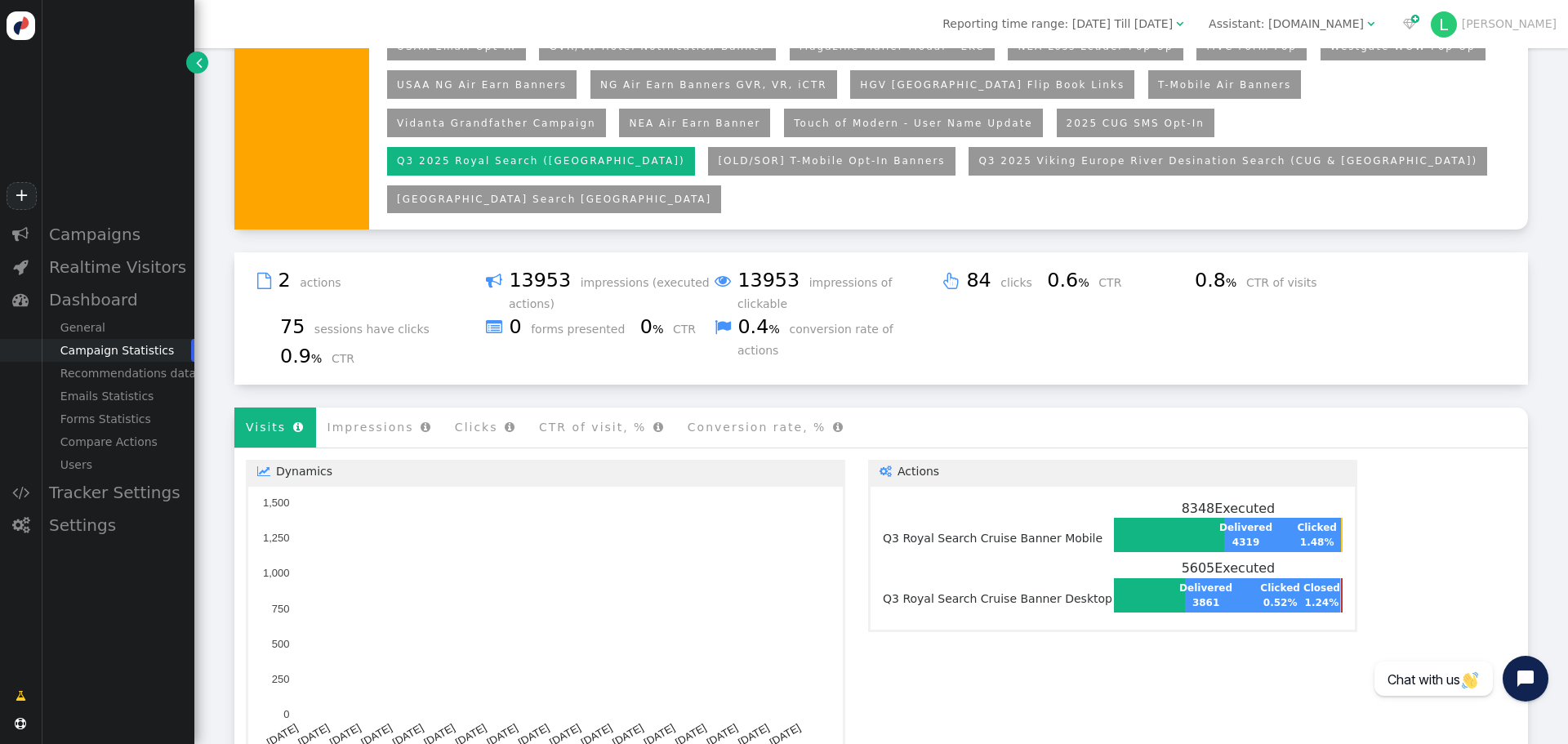
scroll to position [467, 0]
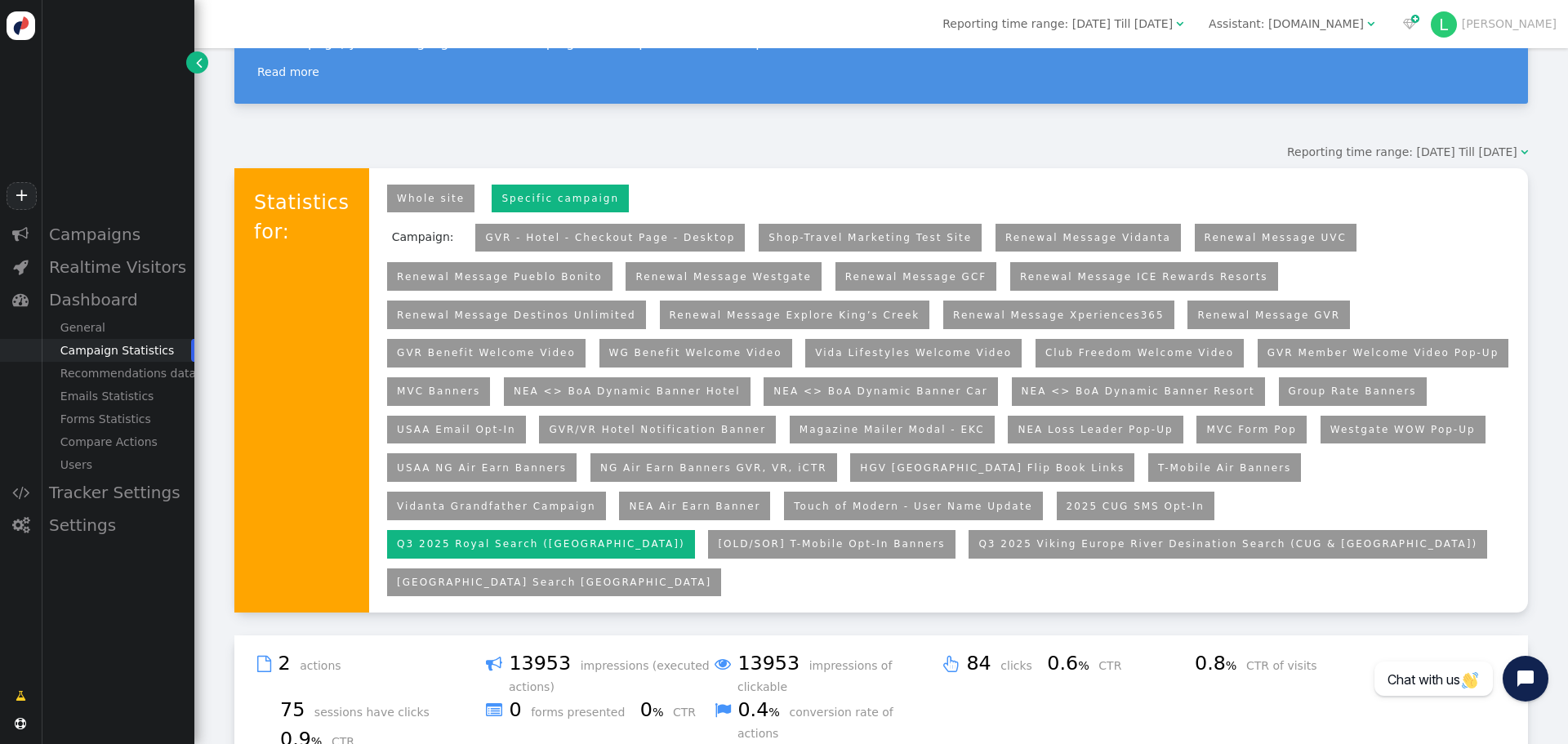
scroll to position [138, 0]
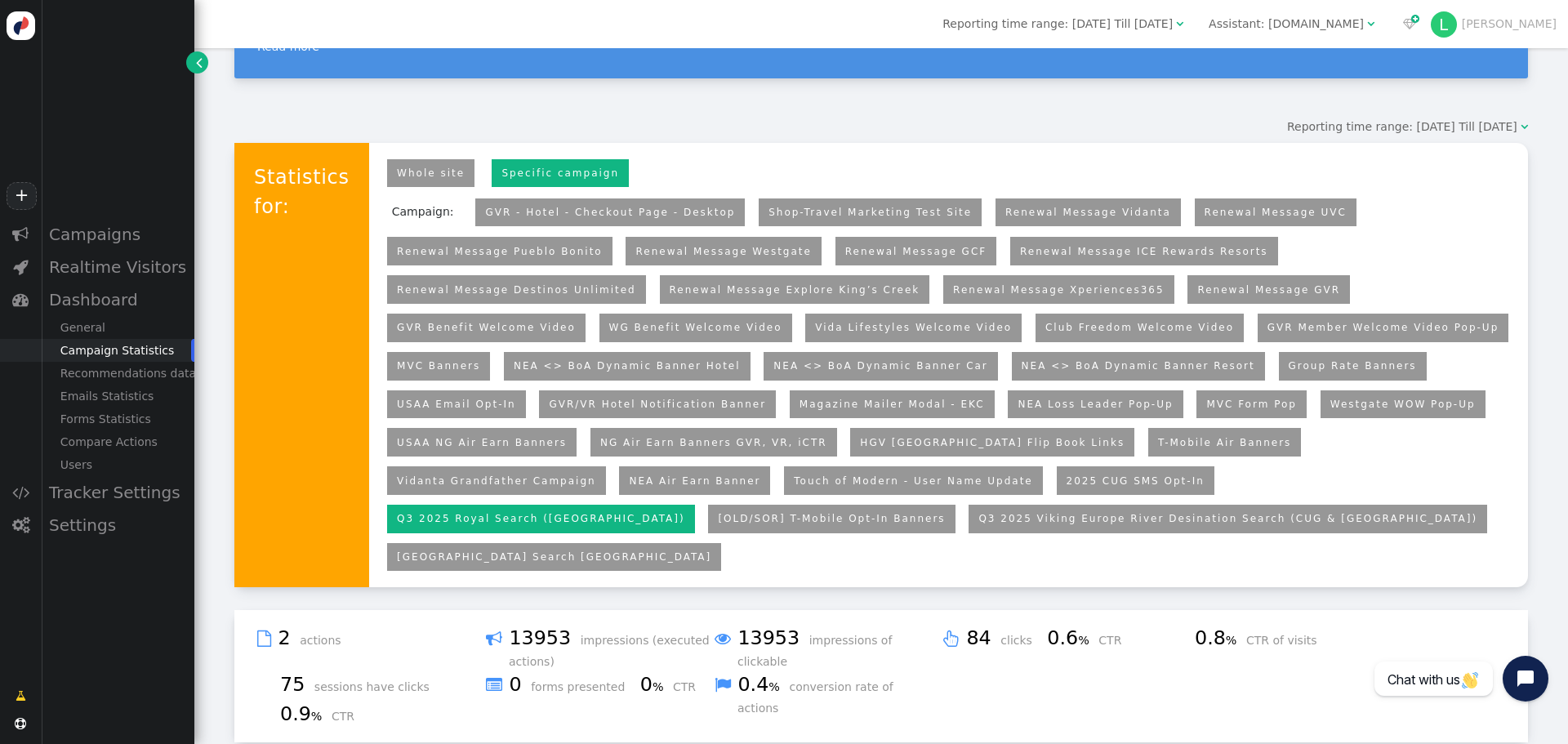
drag, startPoint x: 1472, startPoint y: 410, endPoint x: 999, endPoint y: 194, distance: 520.0
click at [1472, 409] on menu "Campaign: No active personalization campaigns found in selected period GVR - Ho…" at bounding box center [949, 384] width 1136 height 384
click at [391, 214] on li "Campaign:" at bounding box center [423, 212] width 85 height 40
click at [407, 166] on link "Whole site" at bounding box center [431, 173] width 87 height 29
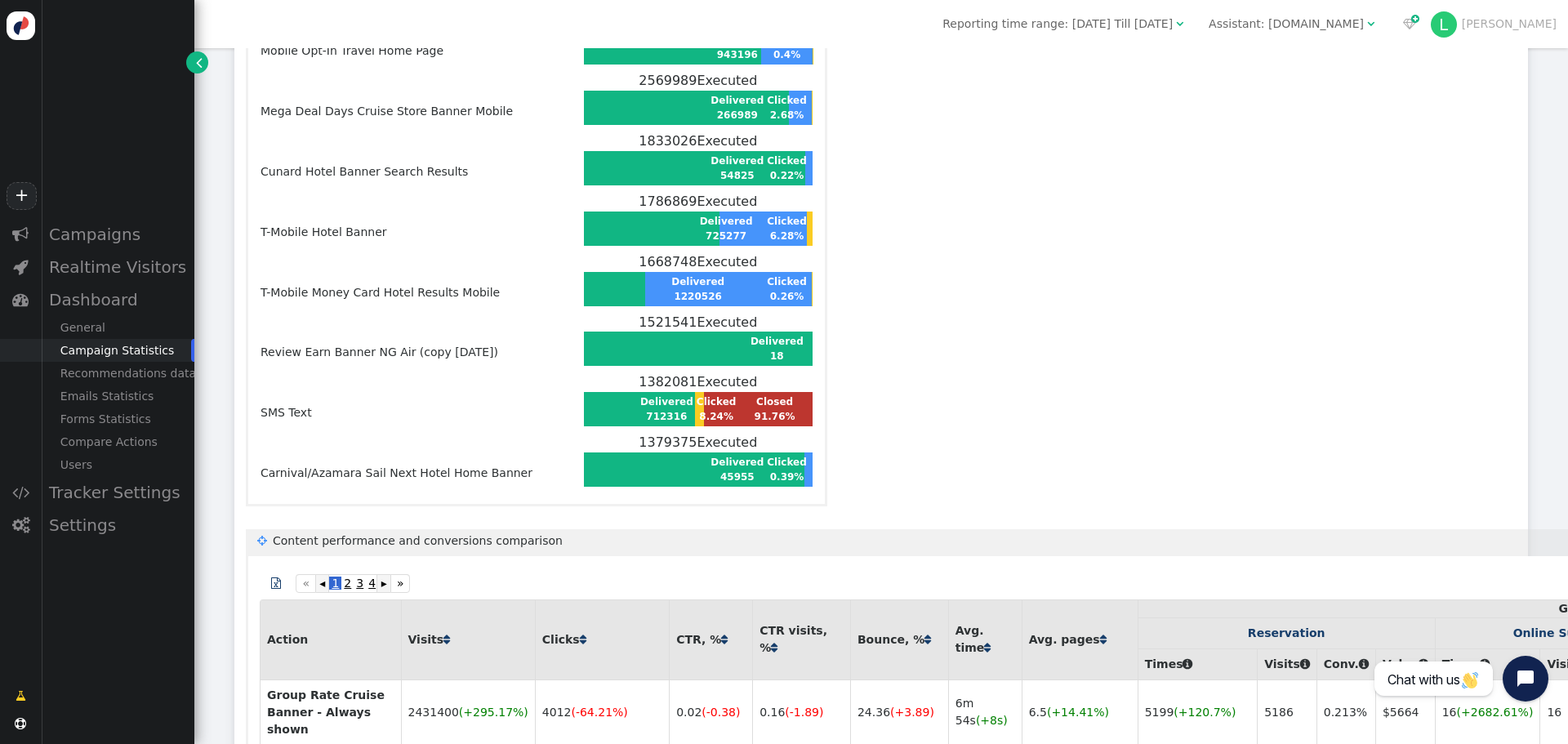
scroll to position [1064, 0]
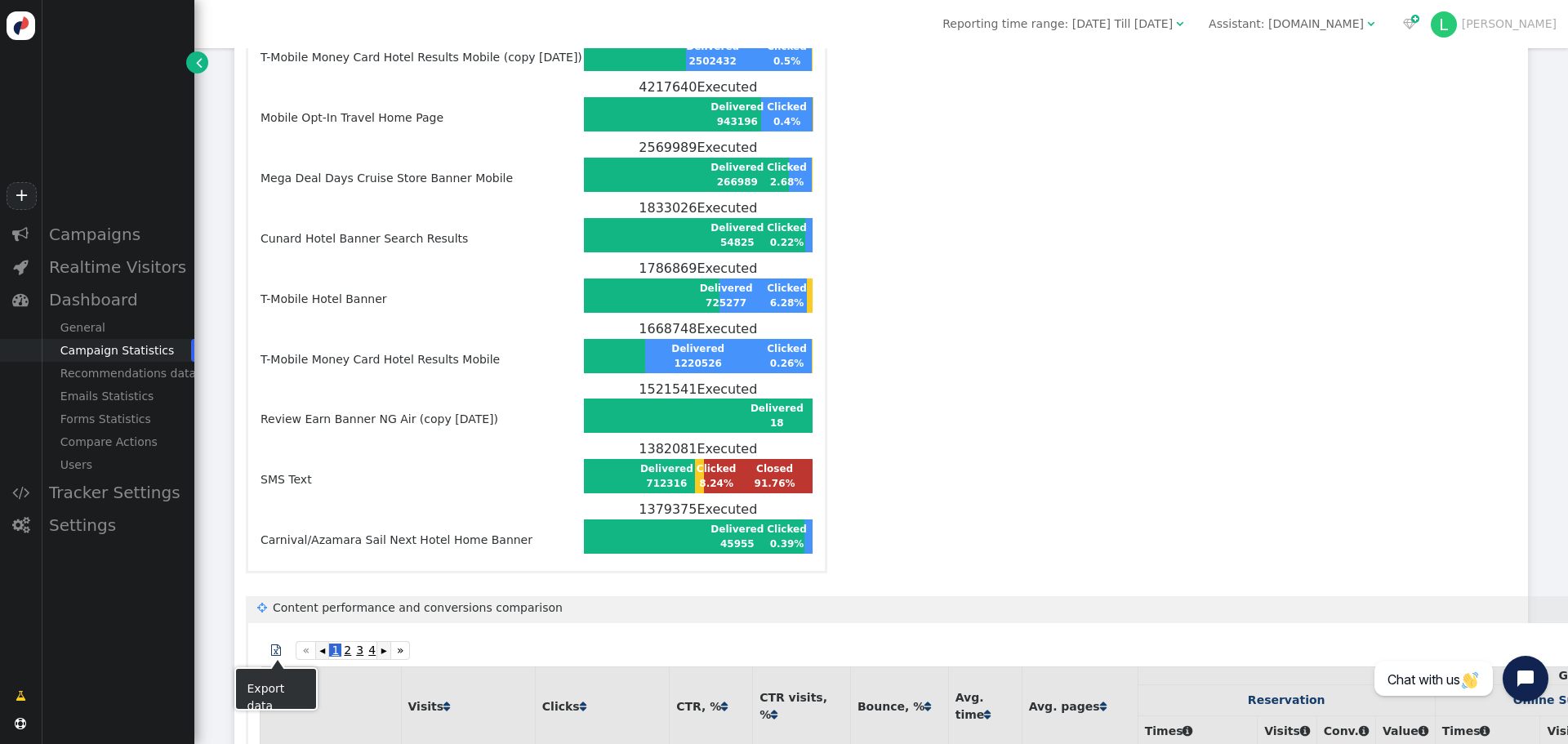
click at [279, 648] on span "" at bounding box center [276, 650] width 10 height 11
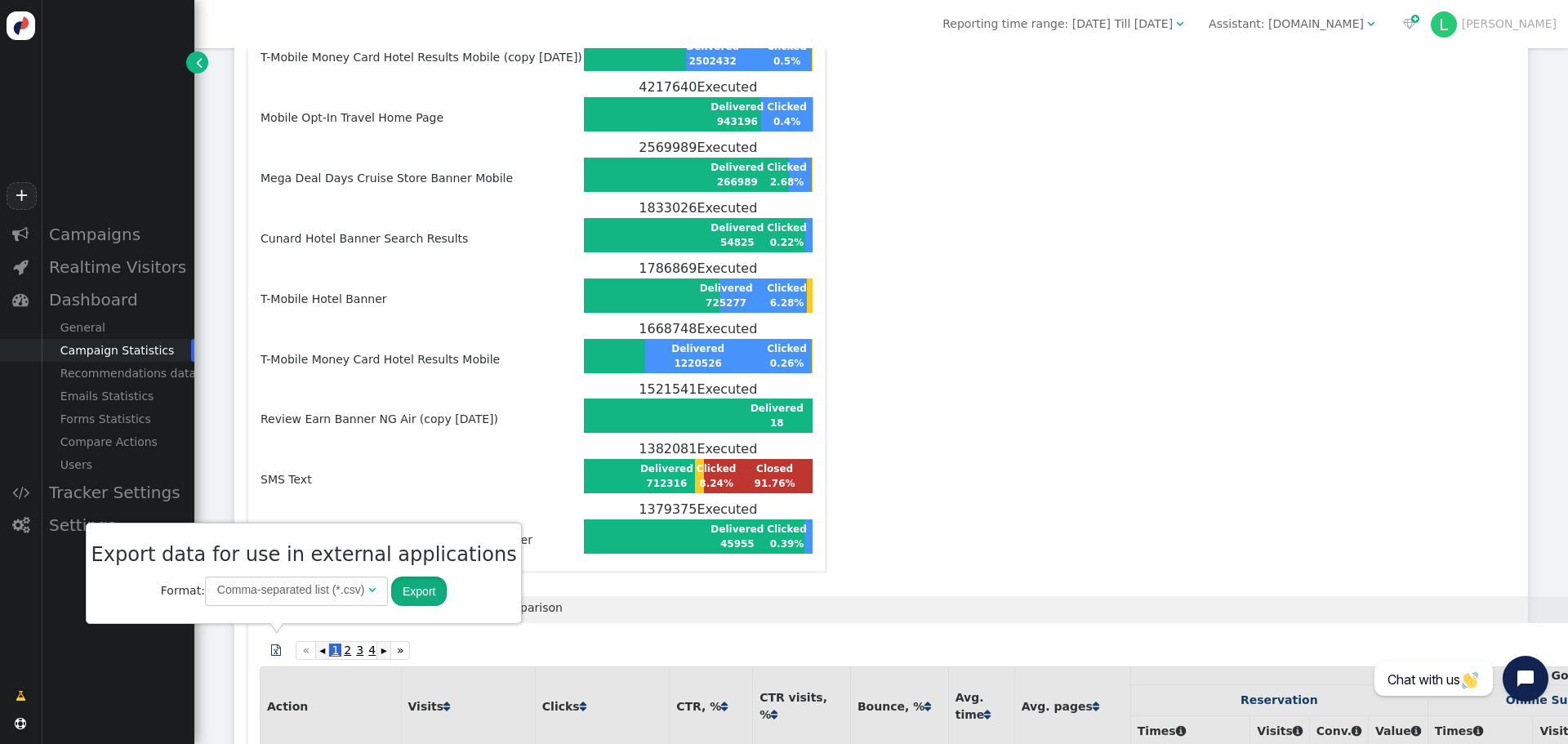
click at [411, 590] on button "Export" at bounding box center [419, 591] width 56 height 29
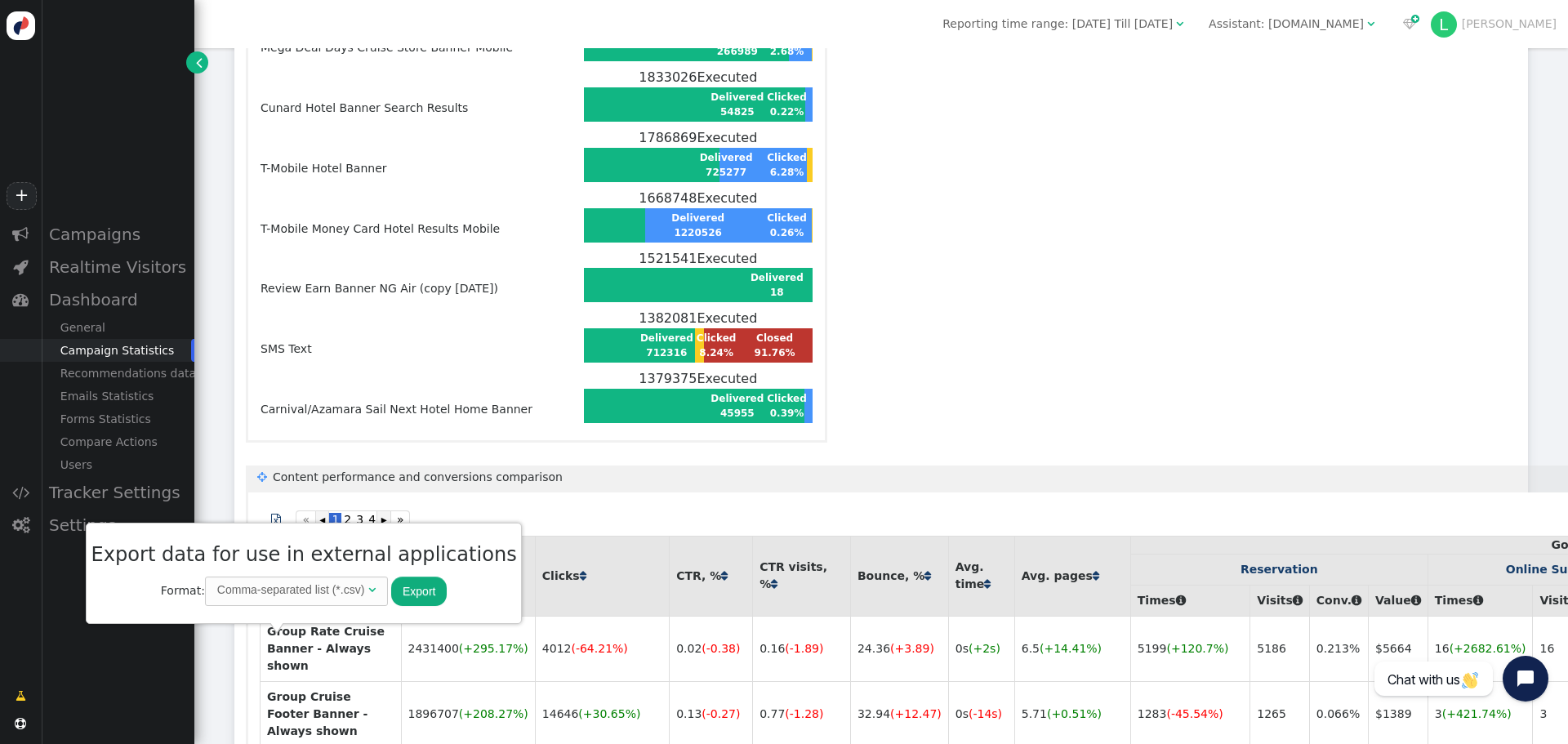
scroll to position [1232, 0]
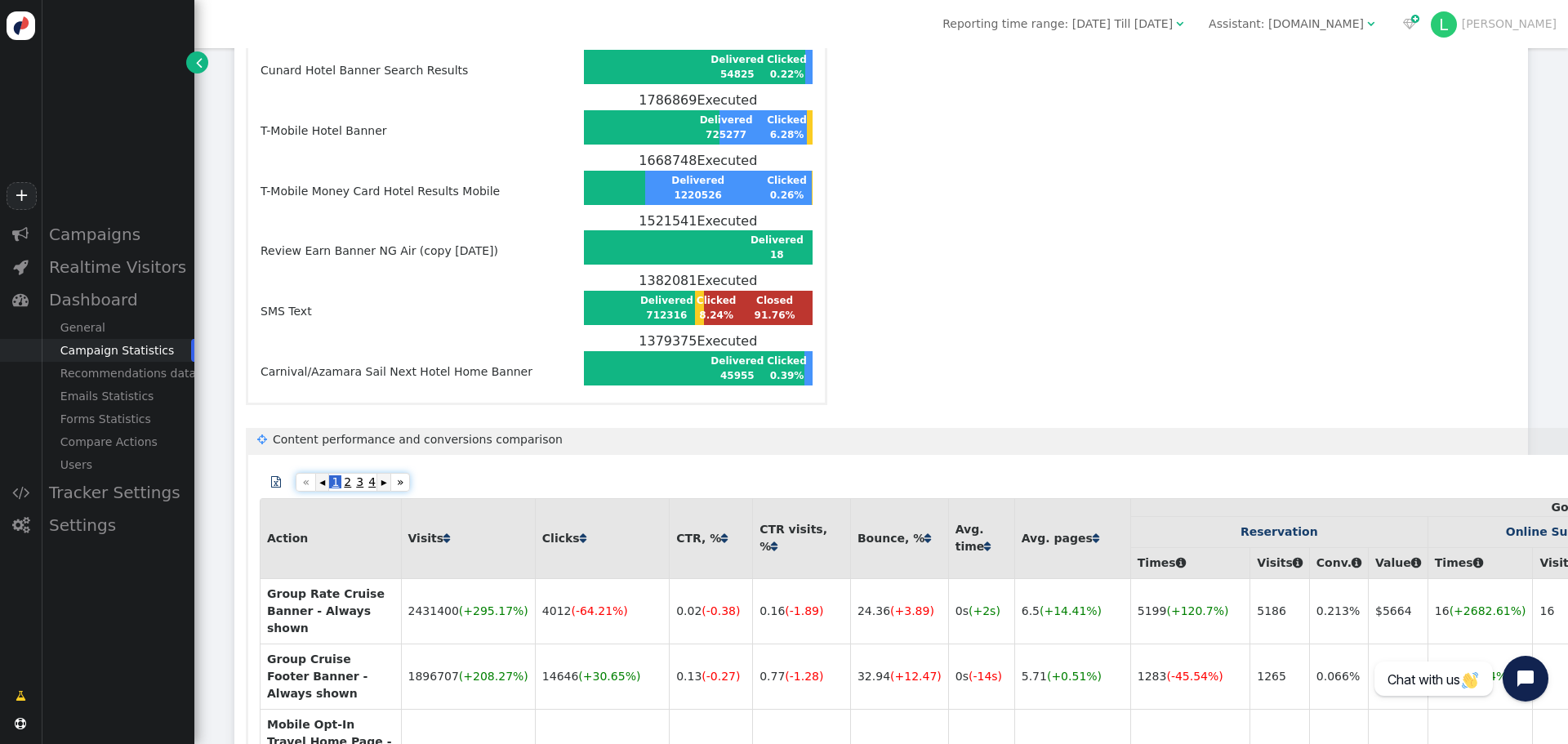
click at [348, 486] on span "2" at bounding box center [347, 482] width 12 height 13
click at [371, 481] on span "4" at bounding box center [372, 482] width 12 height 13
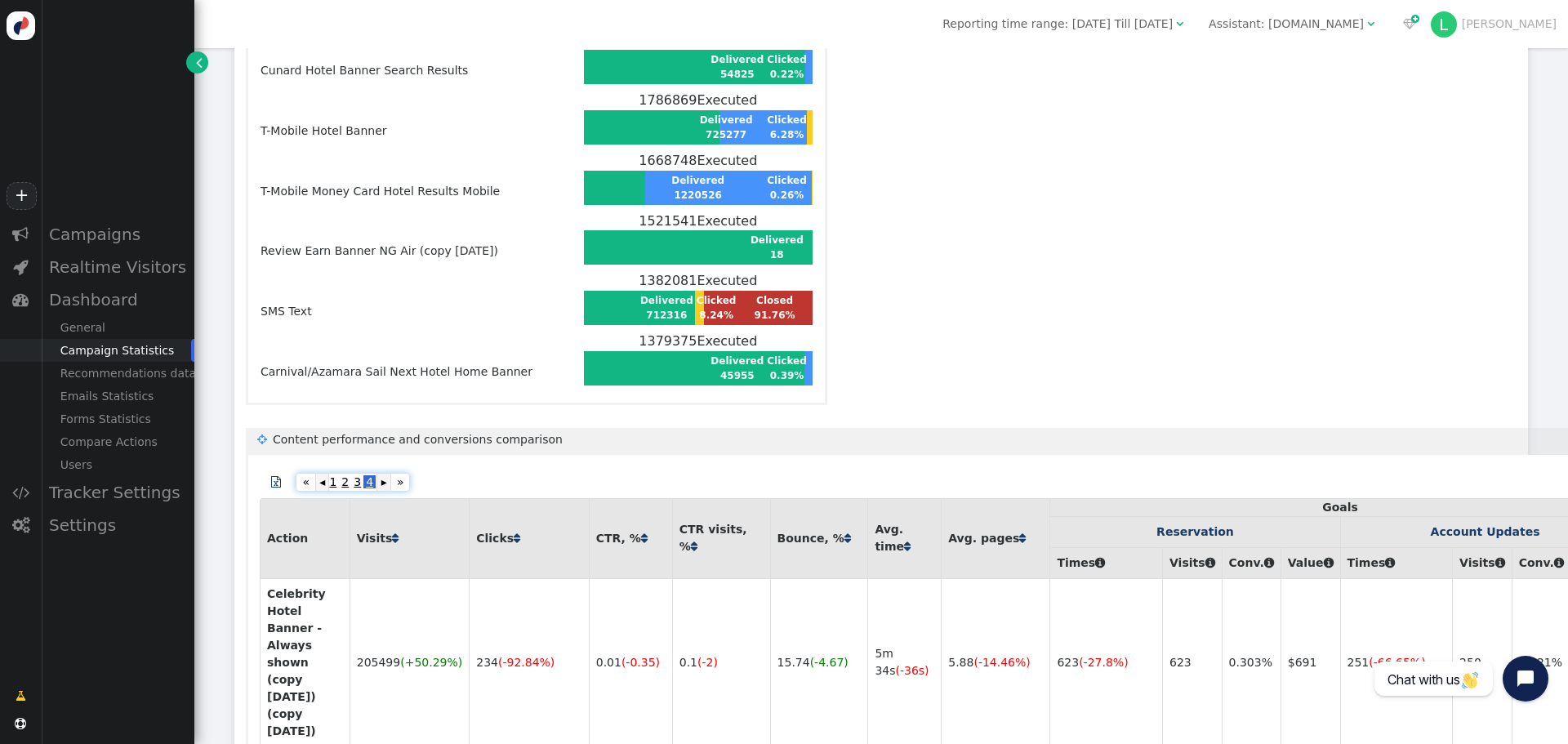
click at [355, 485] on span "3" at bounding box center [357, 482] width 12 height 13
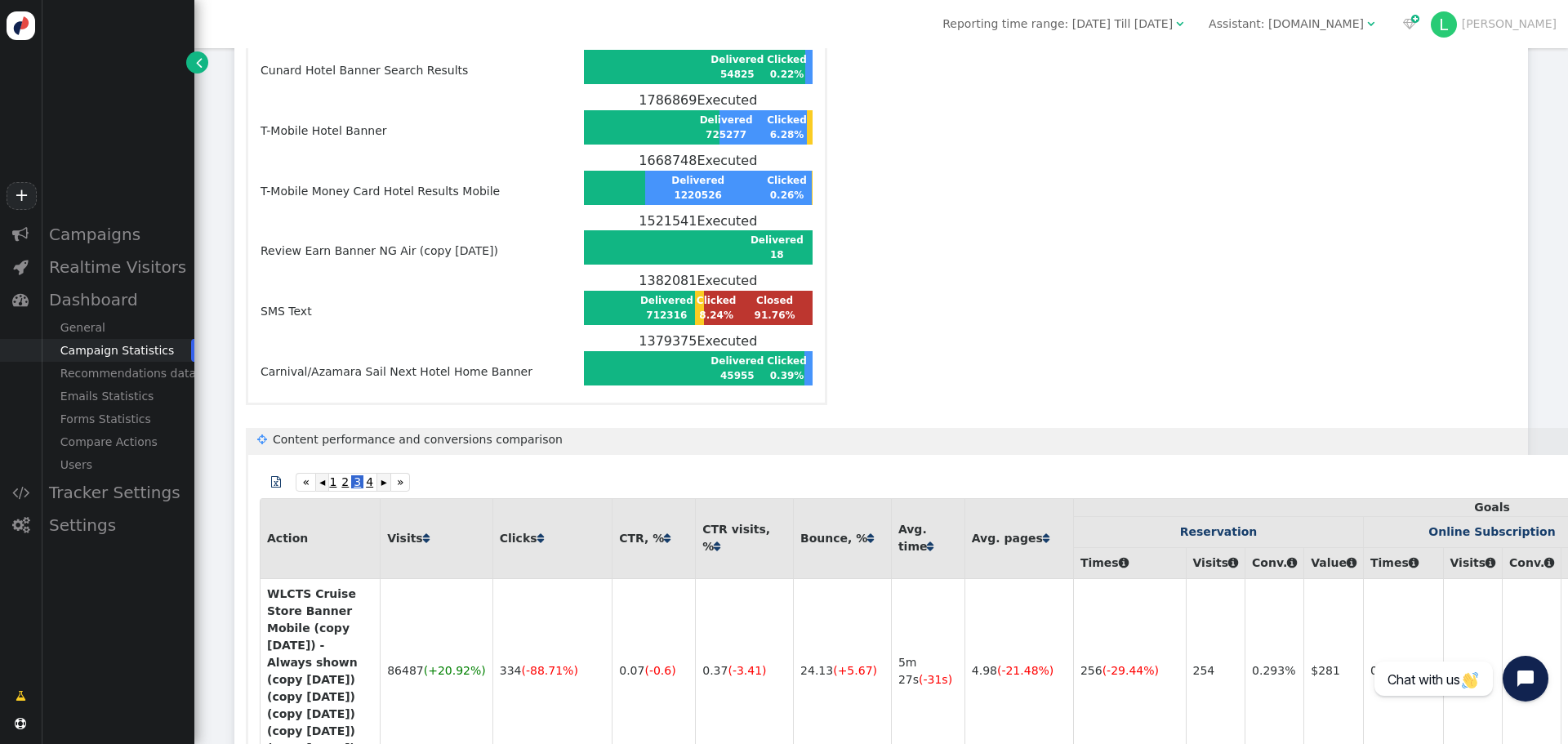
click at [347, 476] on span "2" at bounding box center [345, 482] width 12 height 13
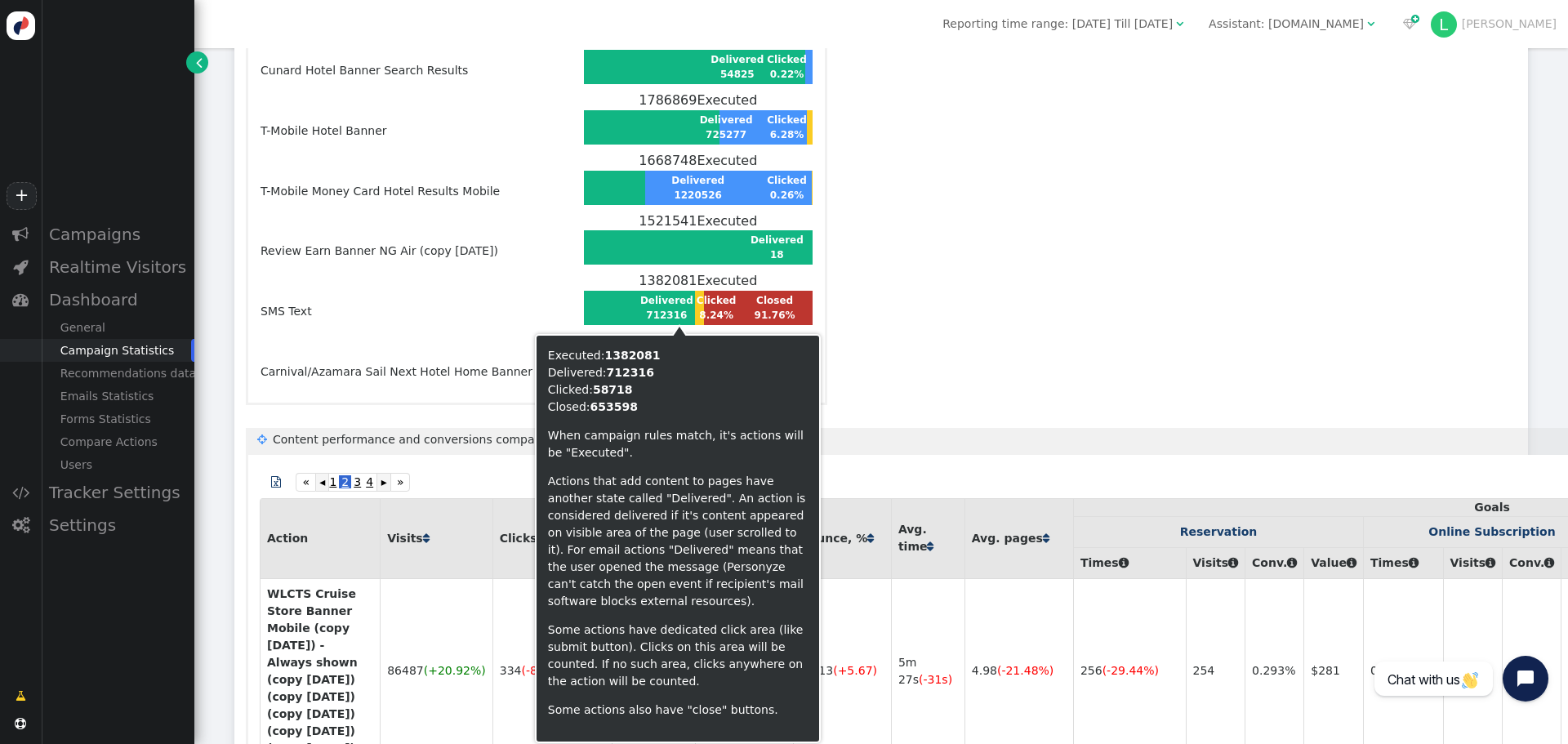
drag, startPoint x: 448, startPoint y: 465, endPoint x: 1017, endPoint y: 261, distance: 604.5
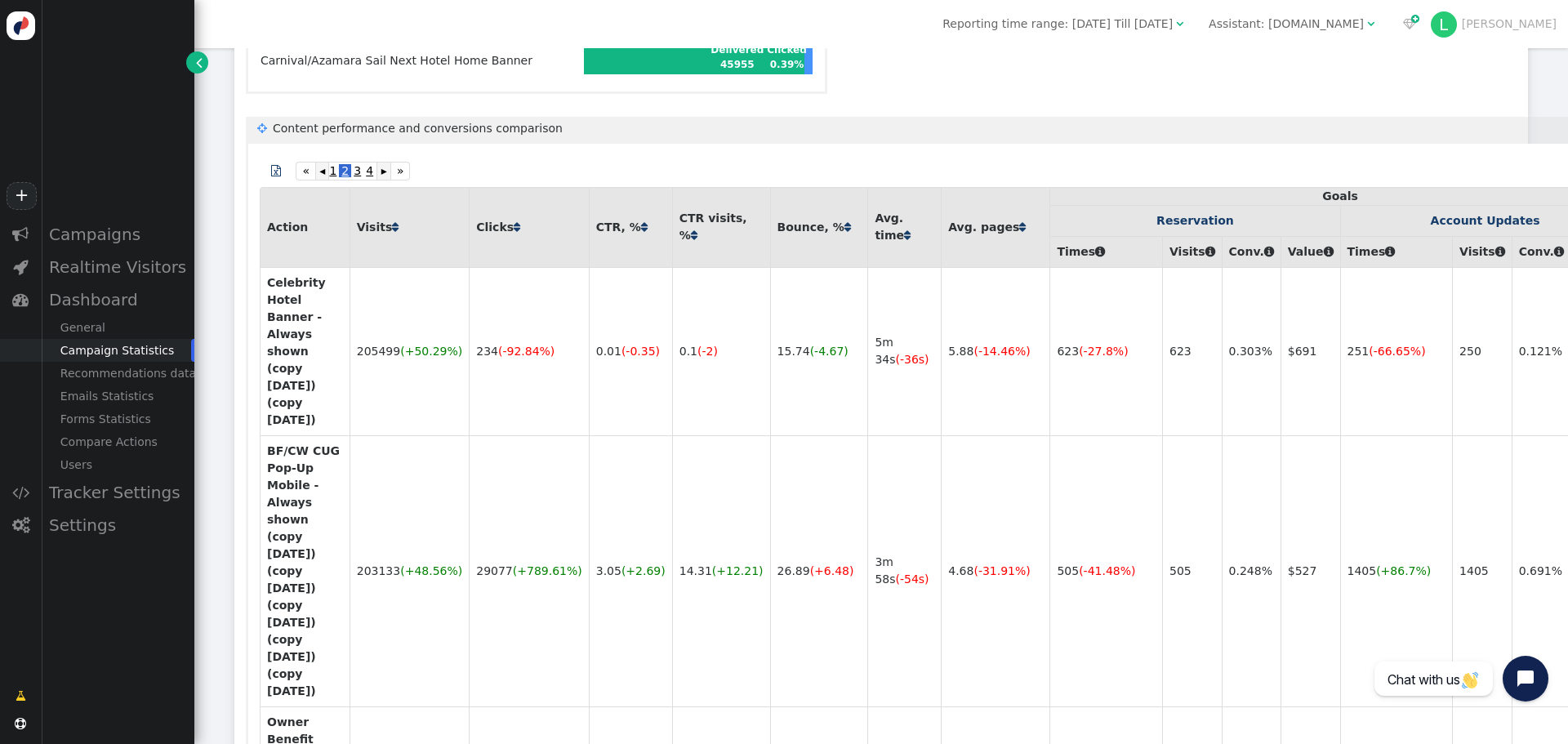
scroll to position [1566, 0]
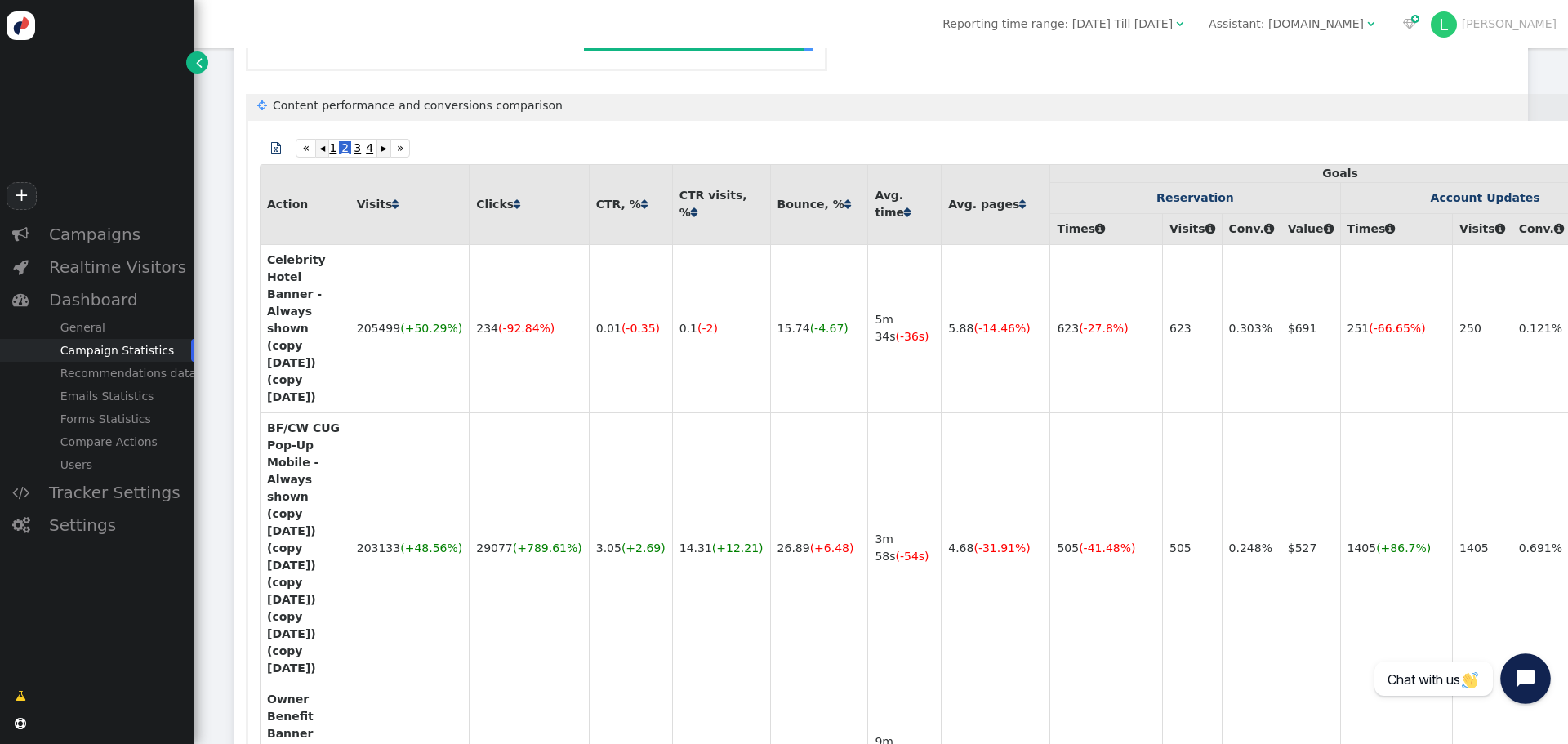
click at [1539, 675] on icon "Open chat widget" at bounding box center [1534, 679] width 25 height 25
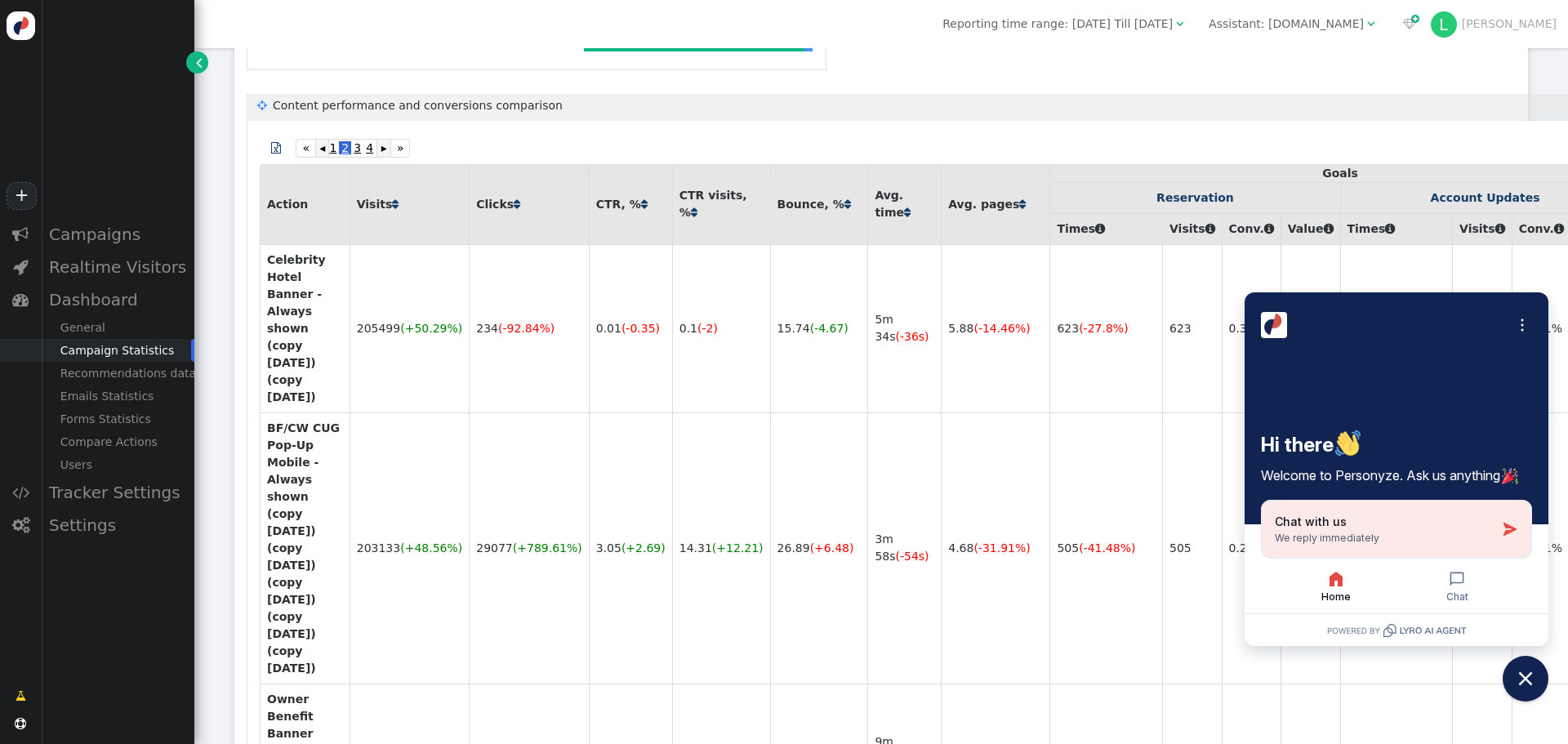
click at [1392, 530] on div "Chat with us We reply immediately" at bounding box center [1385, 529] width 221 height 31
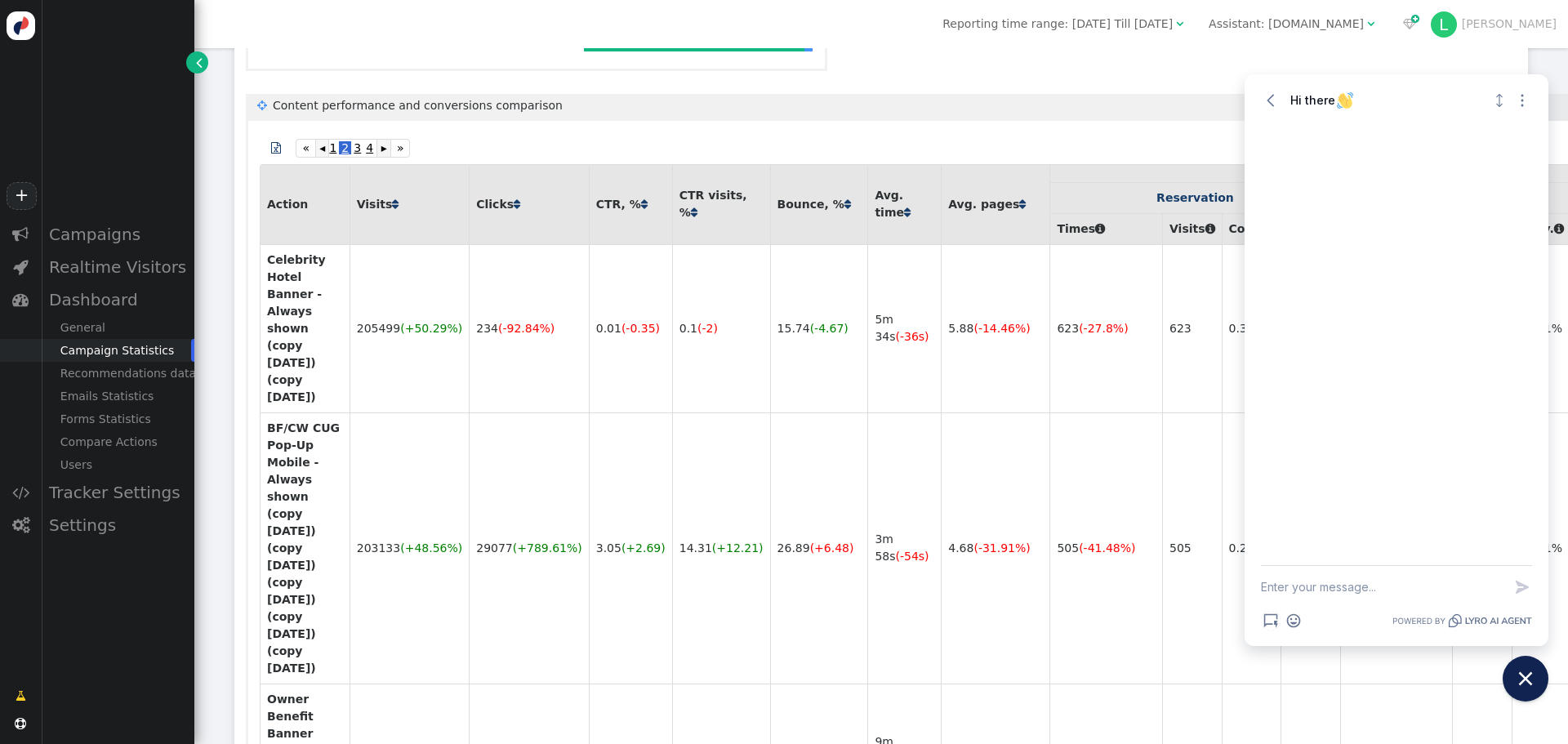
click at [1367, 587] on textarea "New message" at bounding box center [1382, 587] width 242 height 42
type textarea "hi there. what's difference between CTR and CTR visits?"
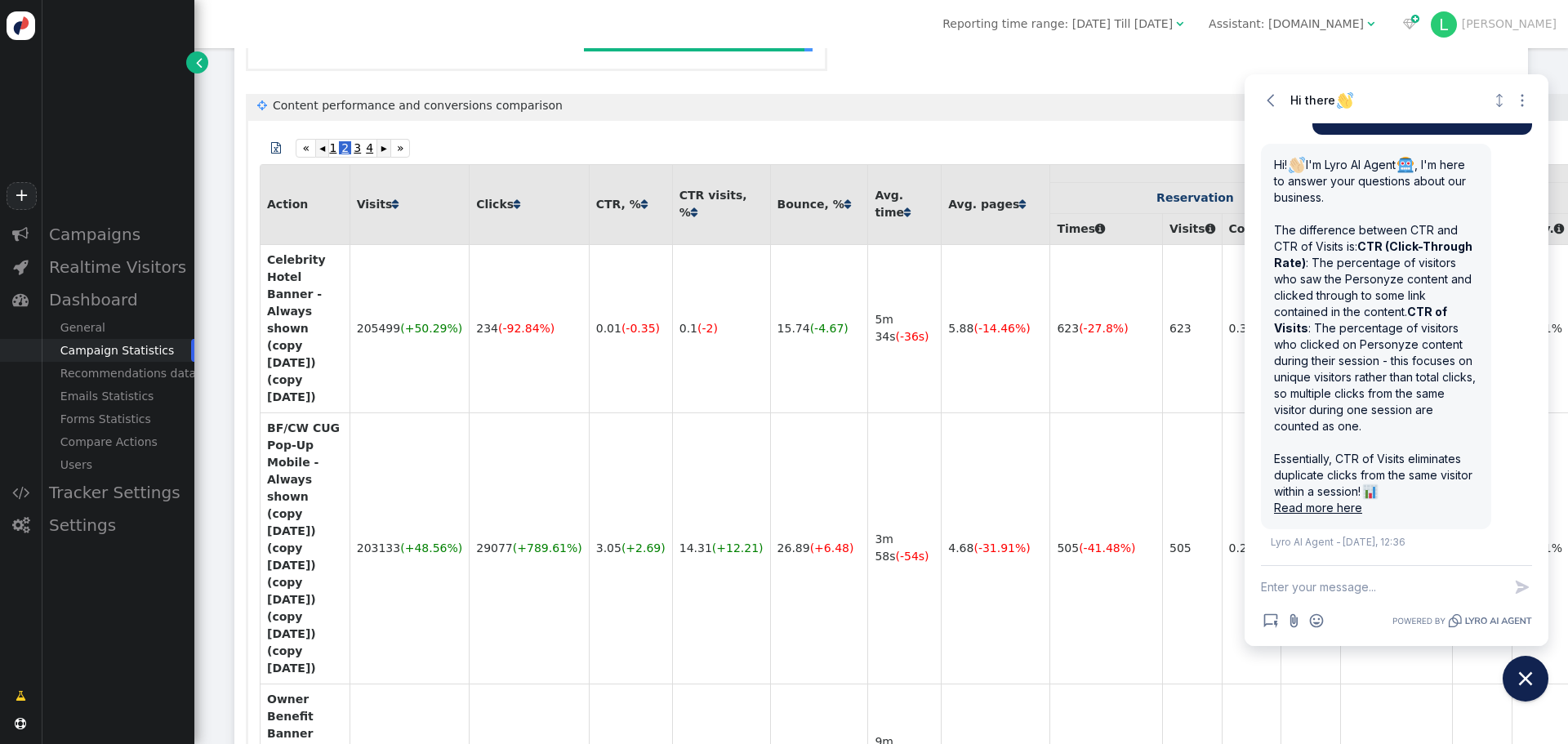
scroll to position [106, 0]
click at [1415, 581] on textarea "New message" at bounding box center [1382, 587] width 242 height 42
type textarea "thanks! what is visits classified at?"
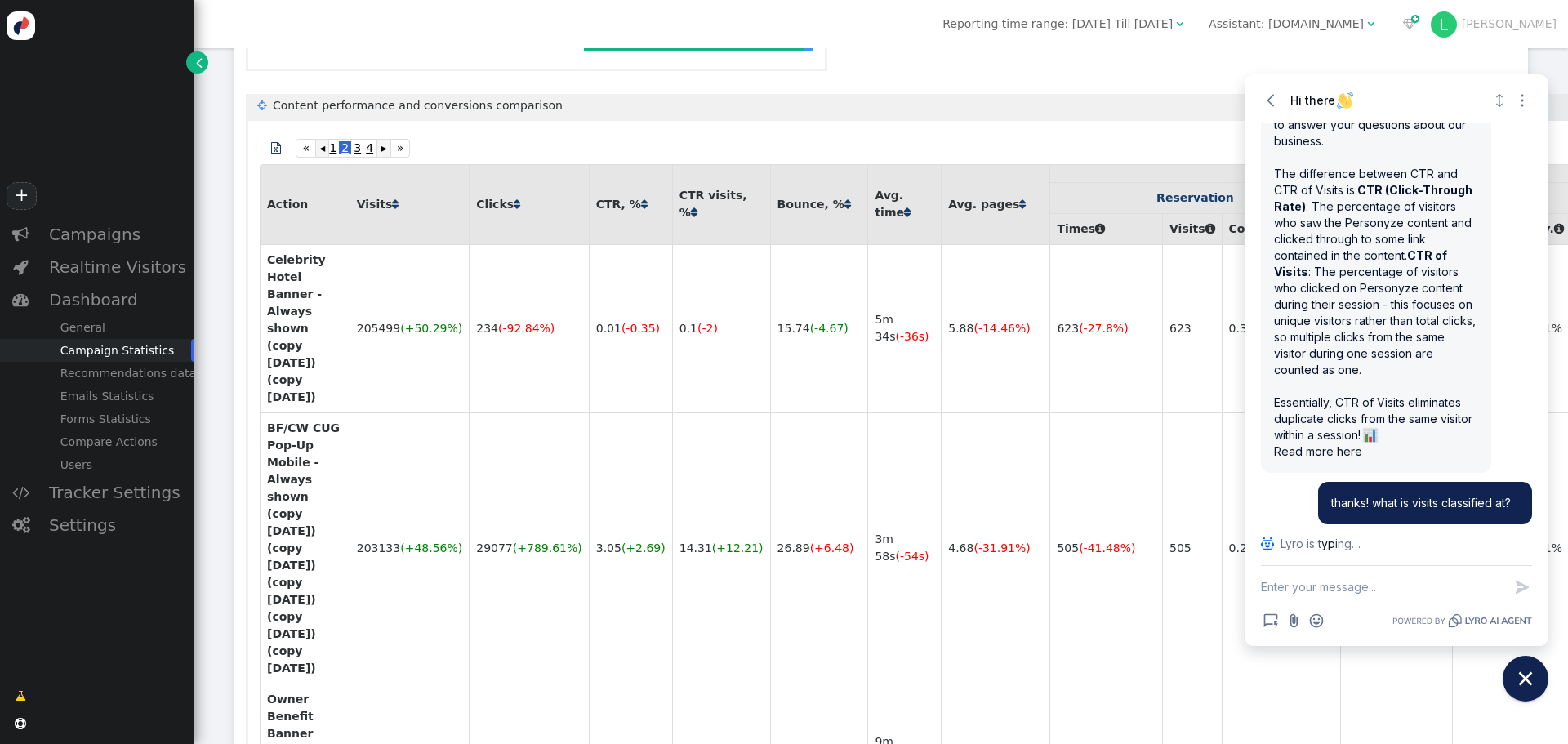
scroll to position [163, 0]
click at [1415, 581] on textarea "New message" at bounding box center [1382, 587] width 242 height 42
click at [1392, 598] on textarea "New message" at bounding box center [1382, 587] width 242 height 42
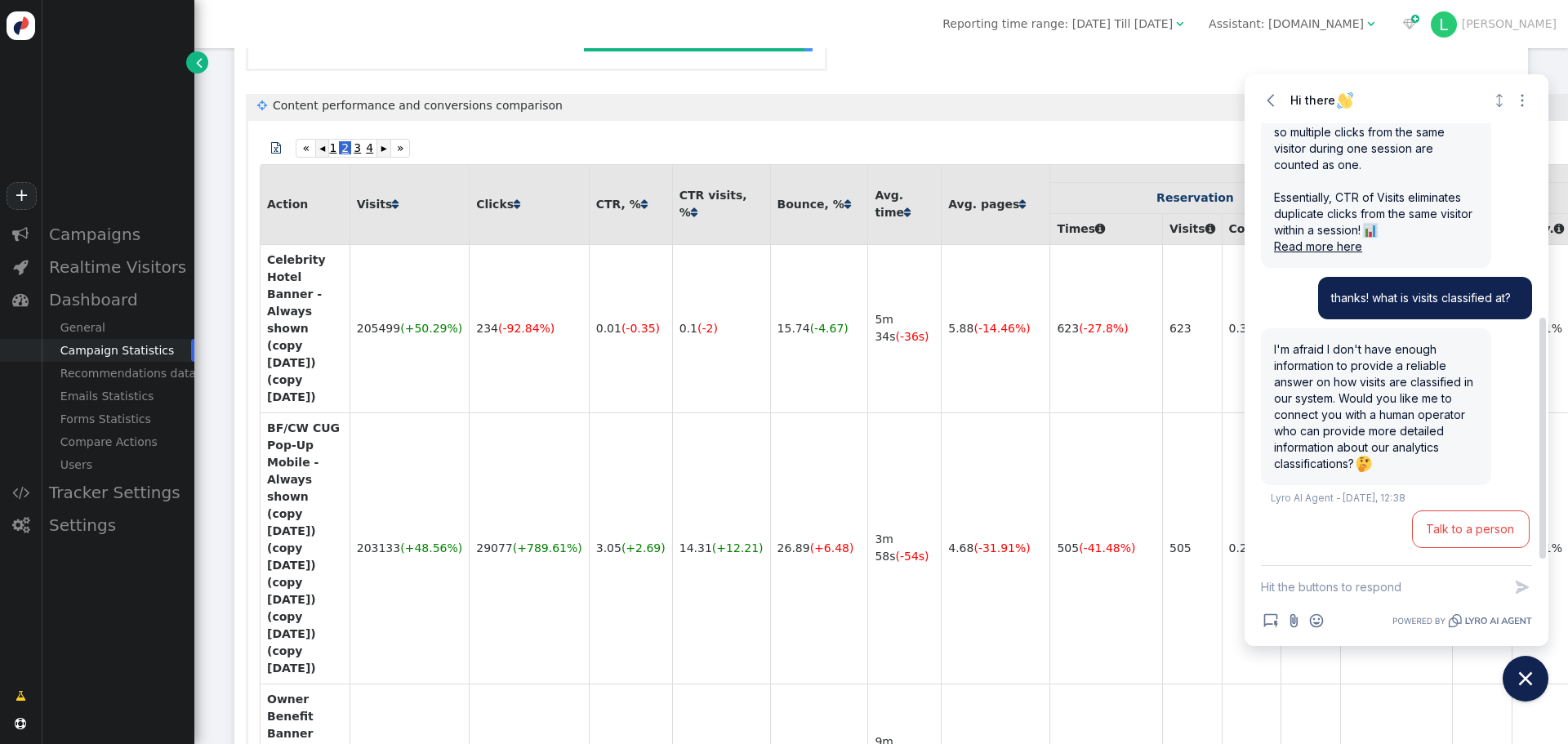
click at [1322, 242] on link "Read more here" at bounding box center [1318, 246] width 88 height 14
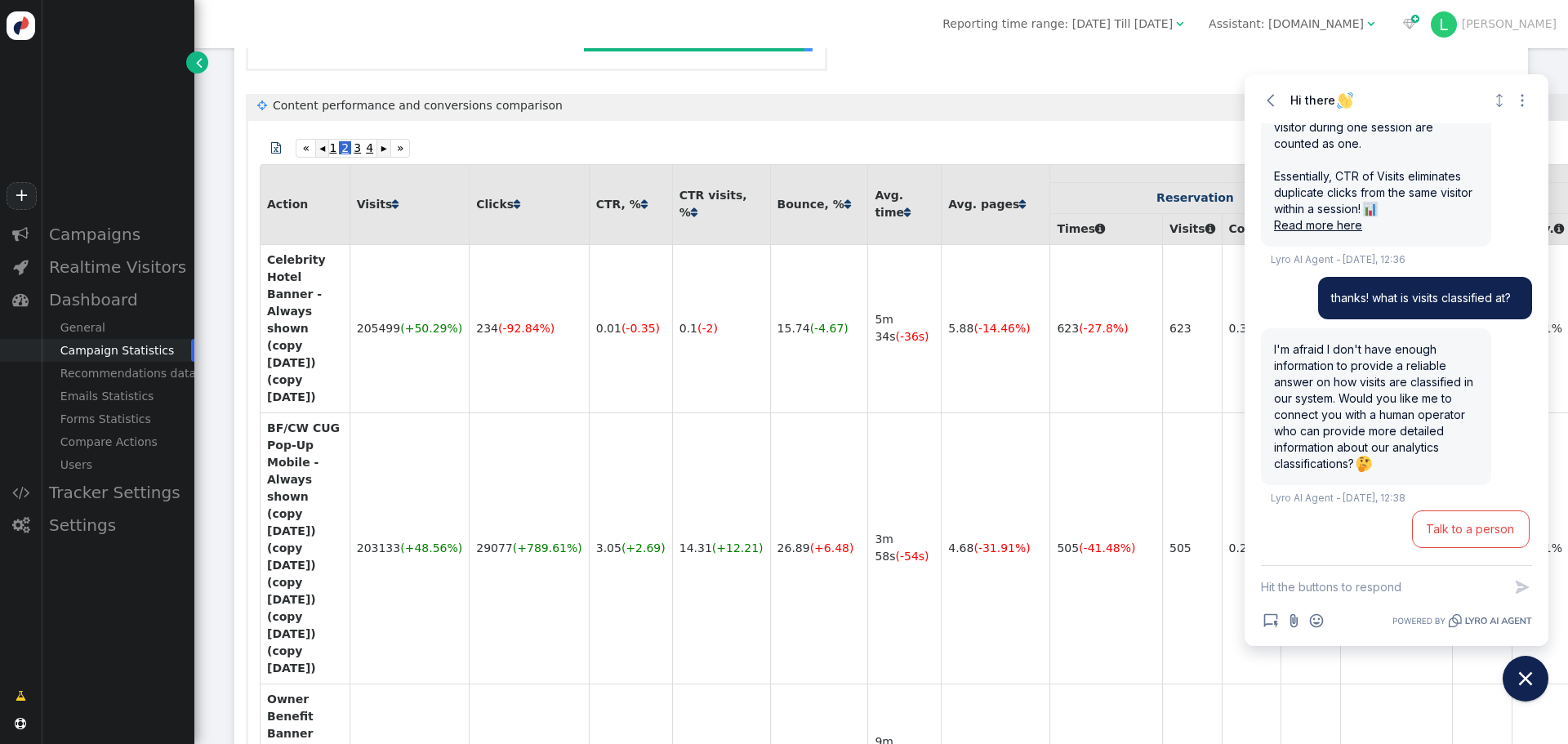
click at [347, 279] on th "Celebrity Hotel Banner - Always shown (copy [DATE]) (copy [DATE])" at bounding box center [305, 328] width 90 height 168
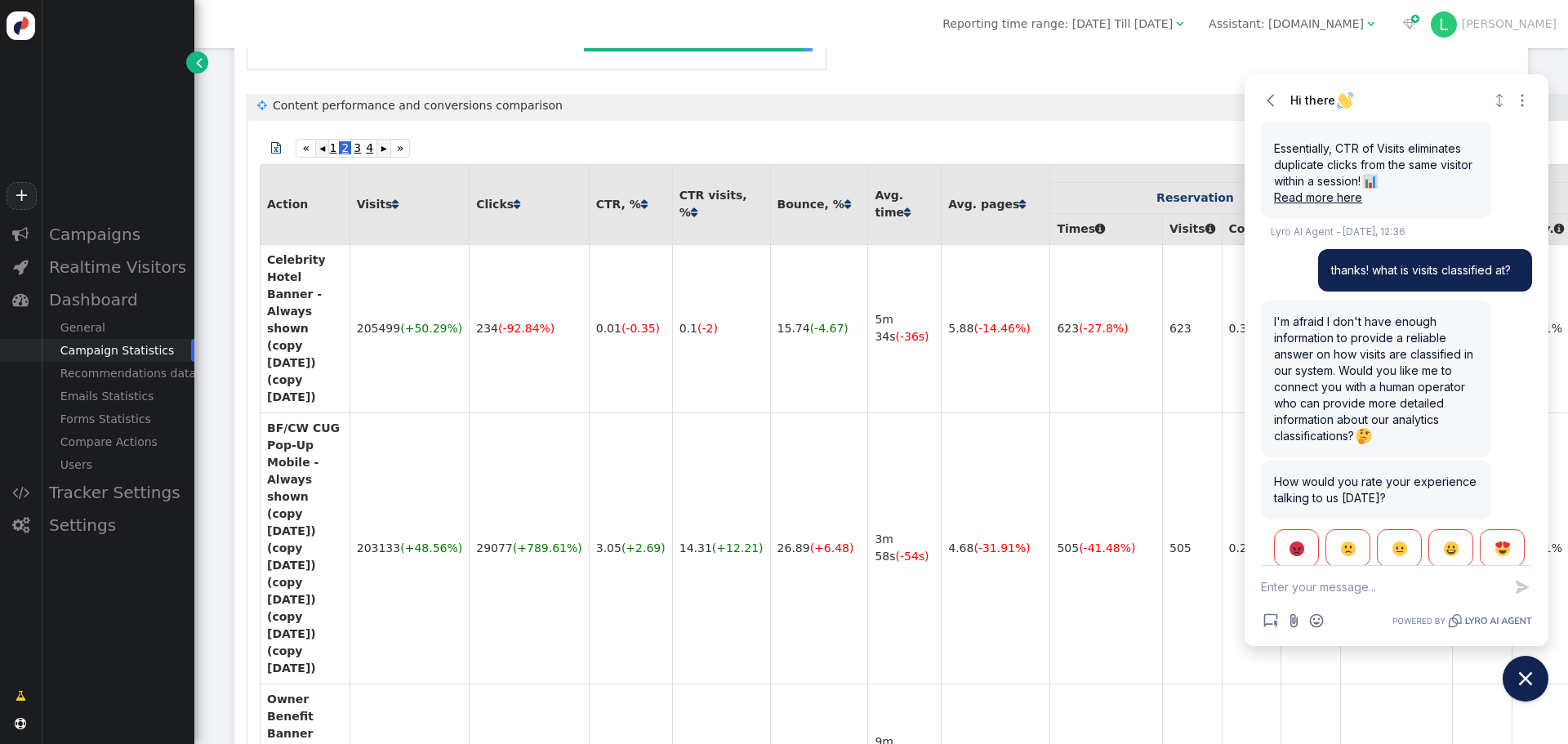
scroll to position [441, 0]
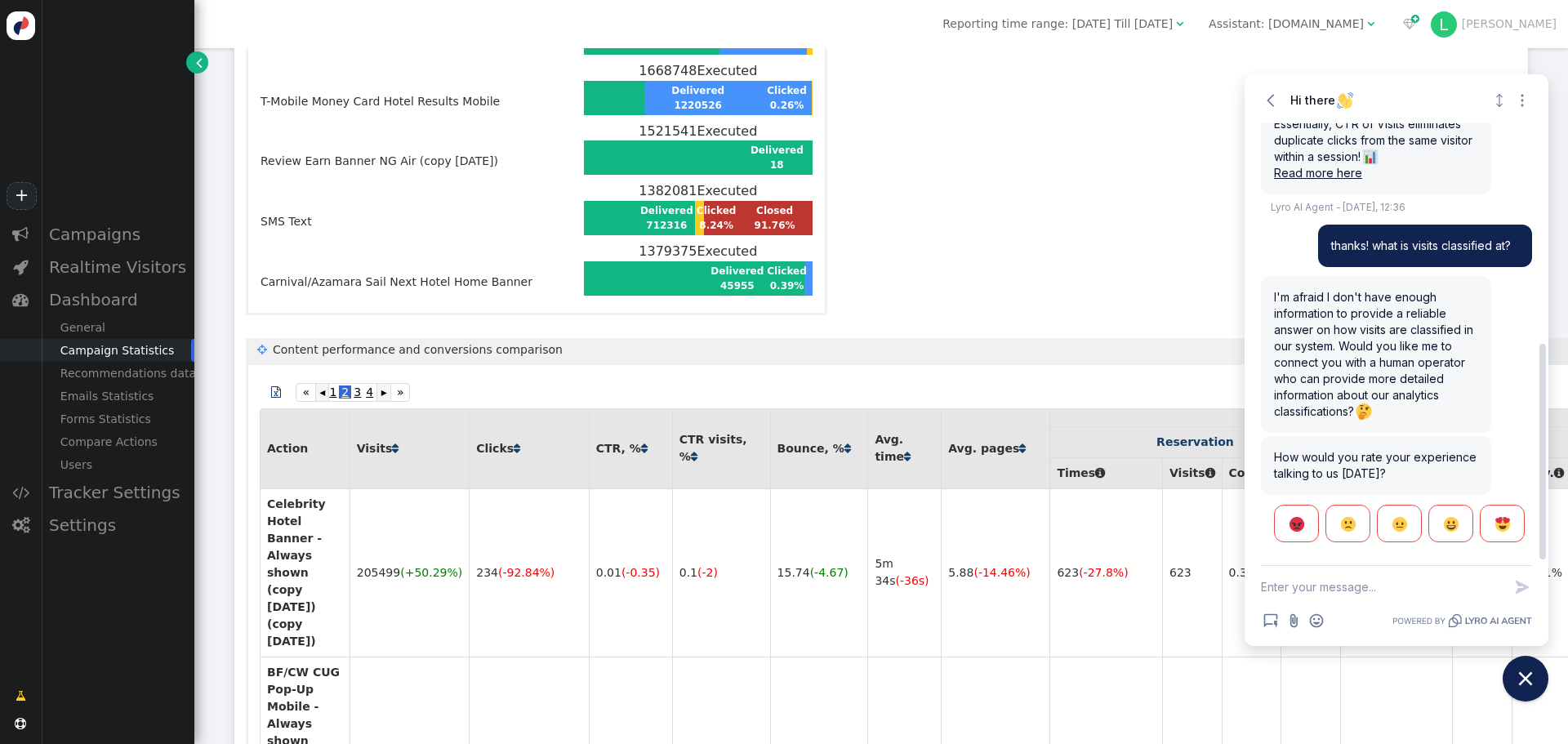
scroll to position [1321, 0]
click at [1373, 92] on div "Hi there" at bounding box center [1384, 100] width 188 height 16
click at [1527, 675] on icon "Close chat widget" at bounding box center [1526, 679] width 25 height 25
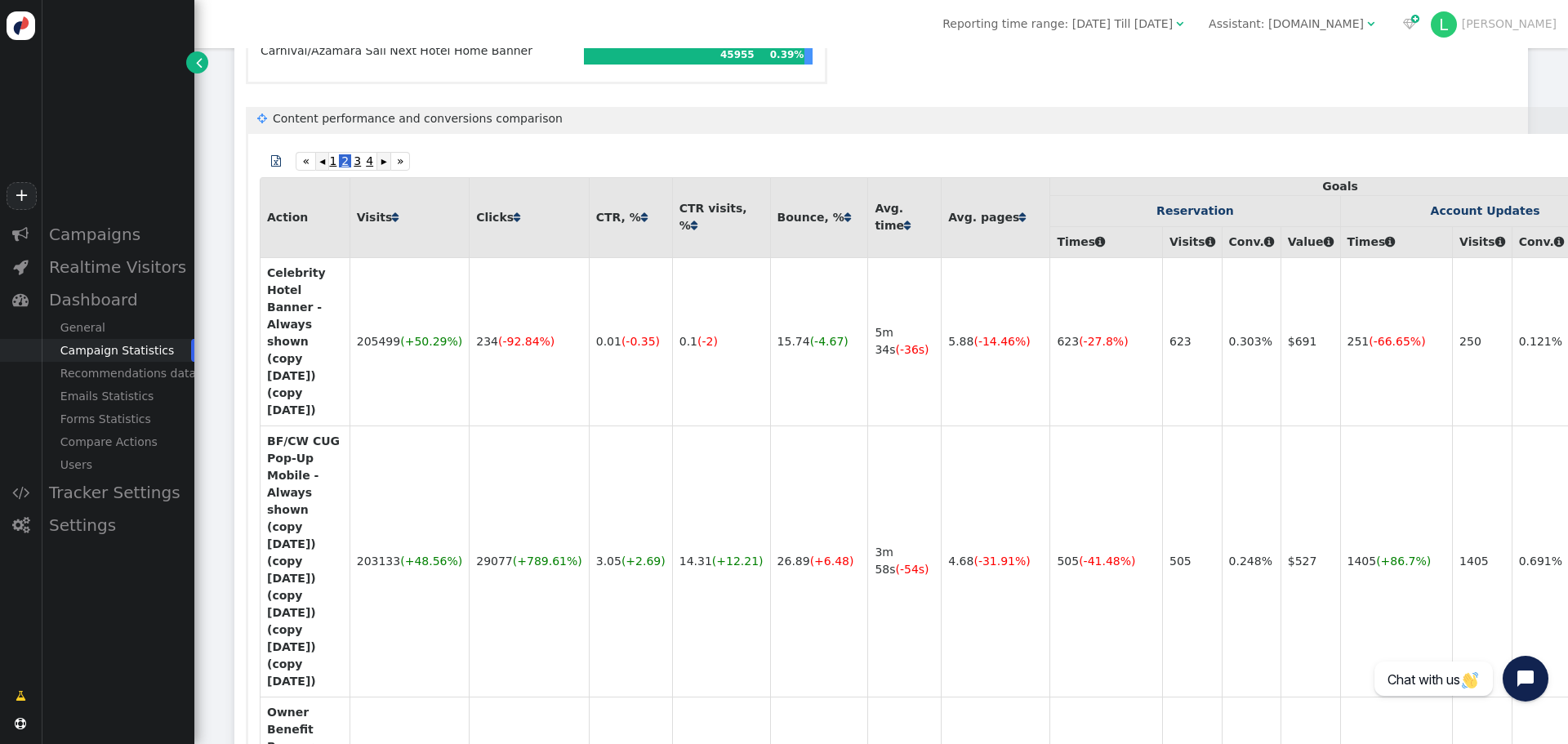
scroll to position [1566, 0]
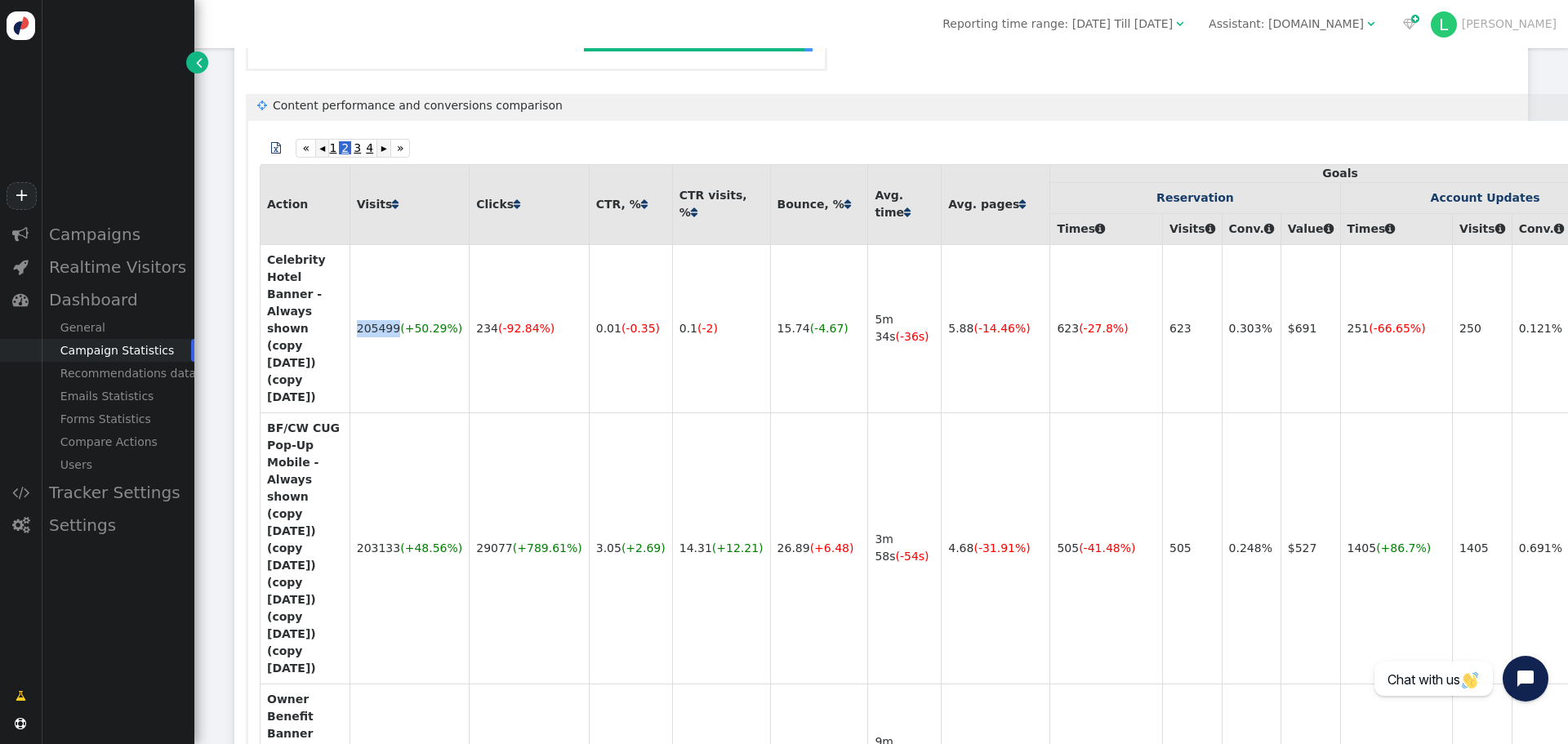
drag, startPoint x: 583, startPoint y: 270, endPoint x: 635, endPoint y: 276, distance: 52.3
click at [470, 276] on td "205499 (+50.29%)" at bounding box center [409, 328] width 120 height 168
click at [672, 261] on td "0.01 (-0.35)" at bounding box center [631, 328] width 83 height 168
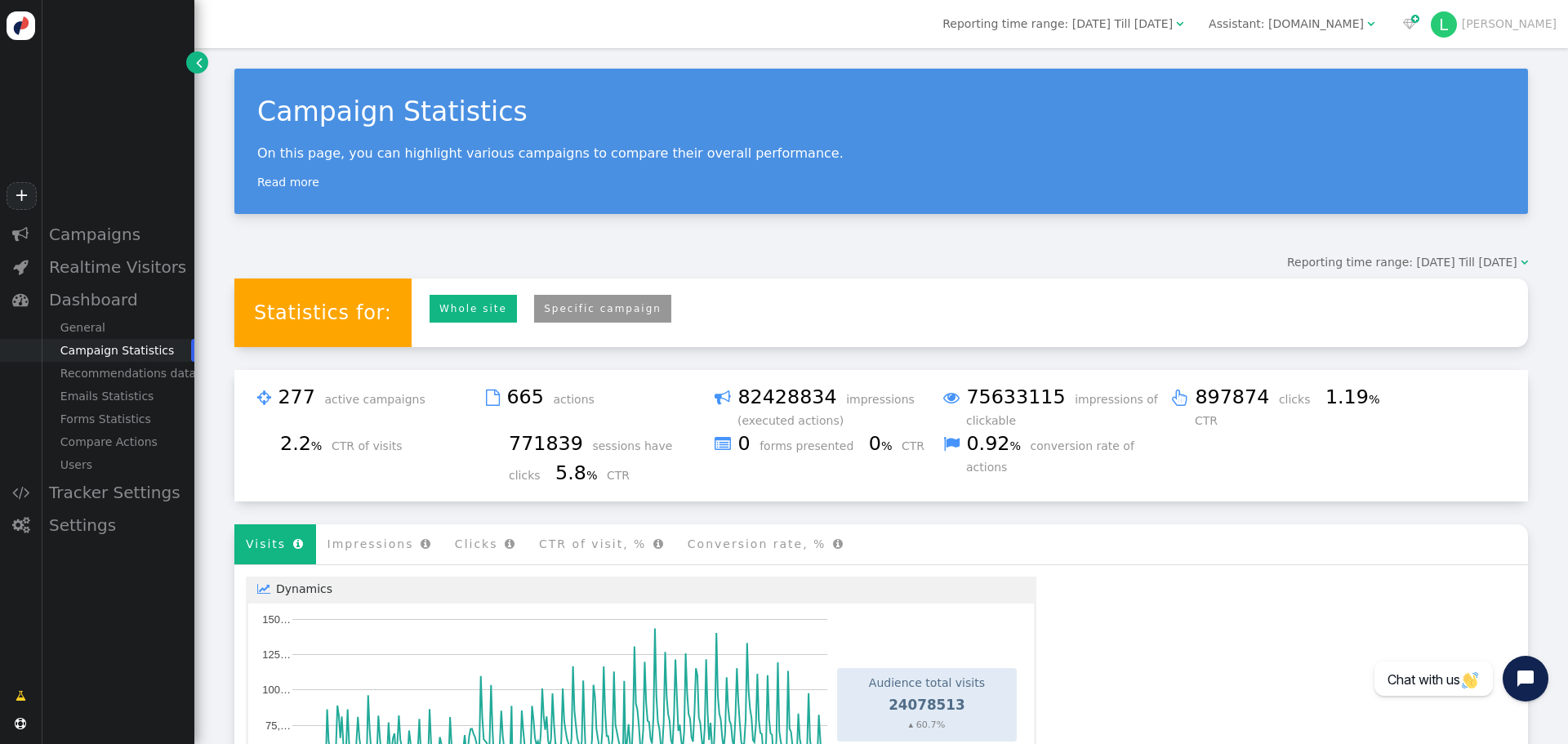
scroll to position [0, 0]
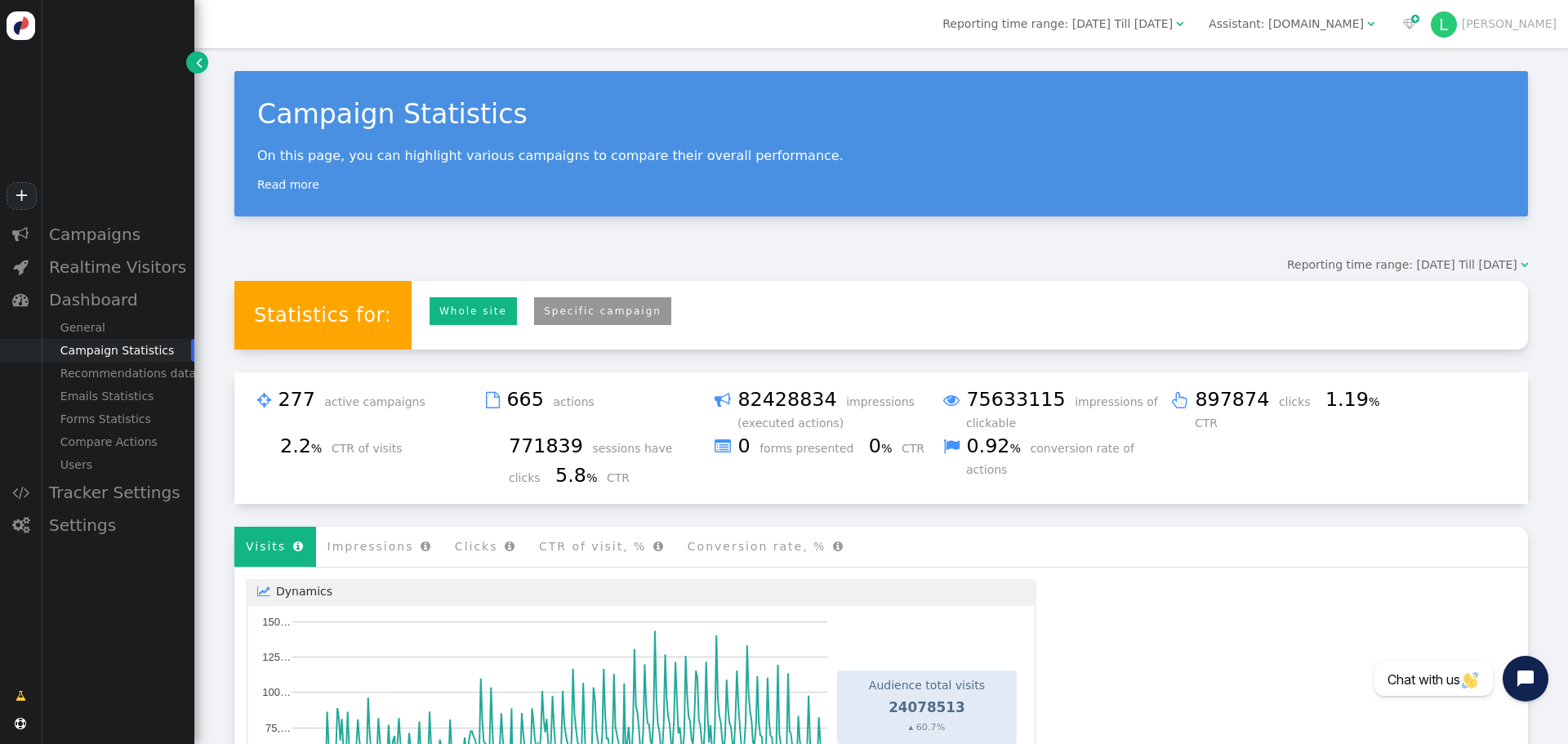
click at [560, 321] on link "Specific campaign" at bounding box center [603, 311] width 137 height 29
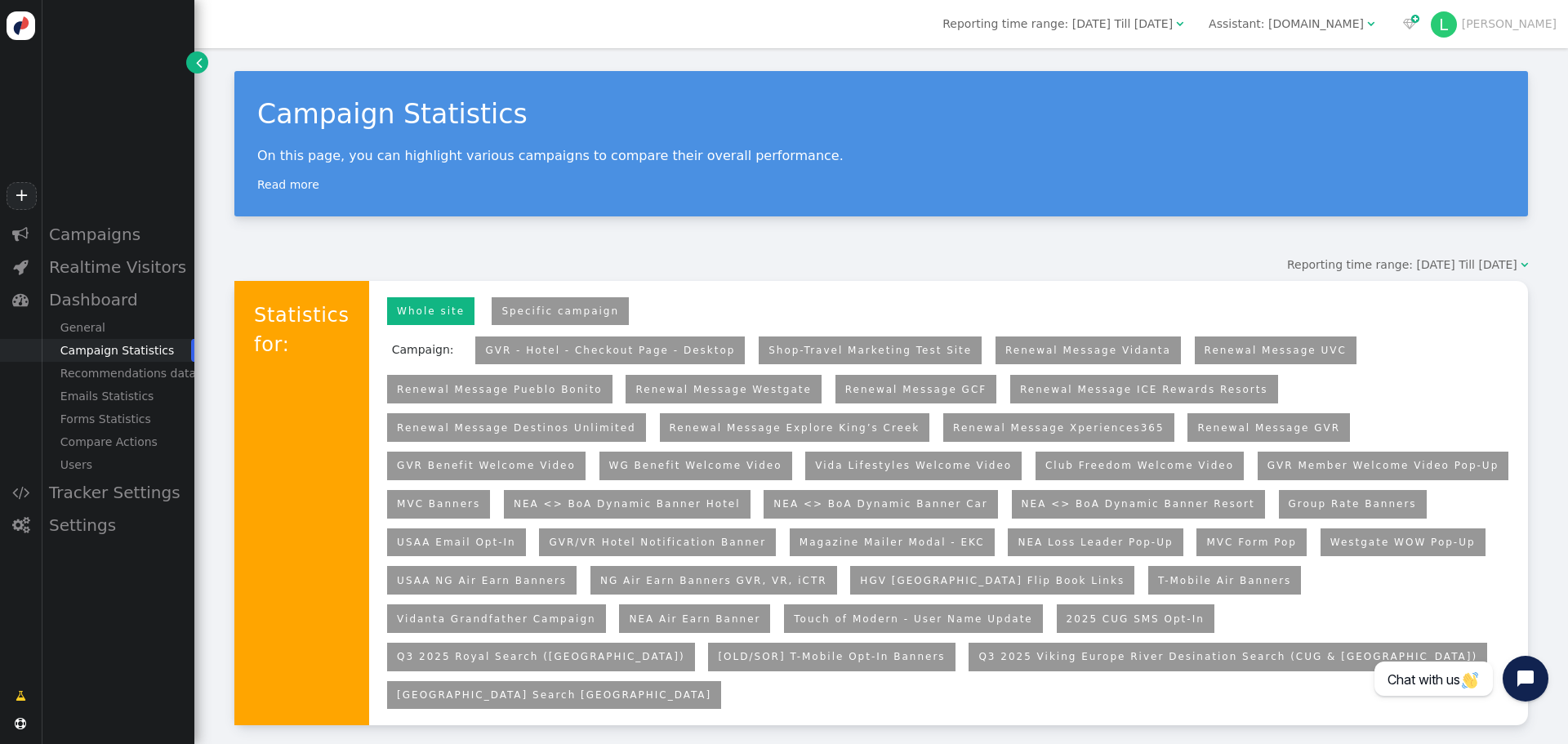
click at [565, 312] on link "Specific campaign" at bounding box center [561, 311] width 137 height 29
click at [1330, 548] on link "Westgate WOW Pop-Up" at bounding box center [1403, 542] width 145 height 11
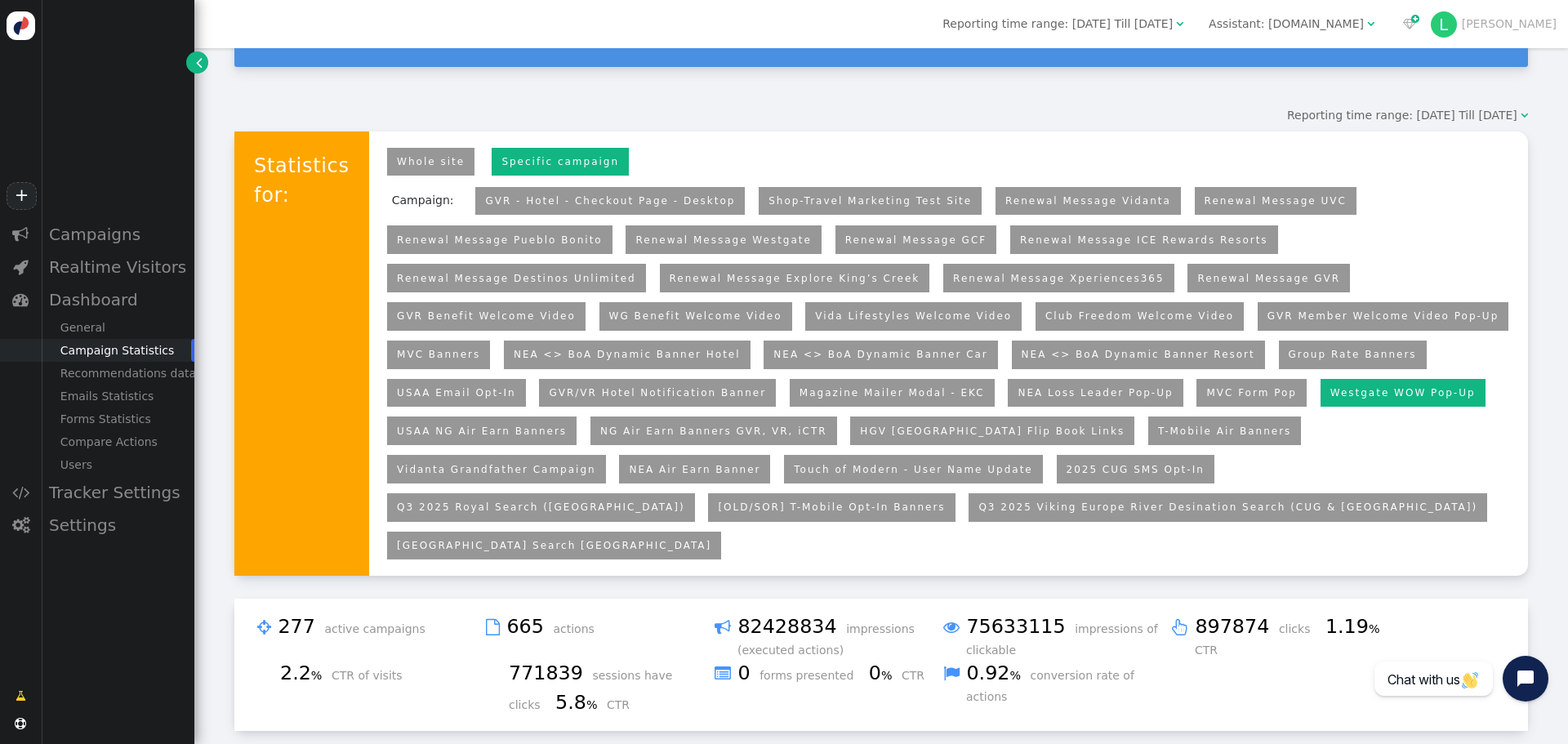
scroll to position [82, 0]
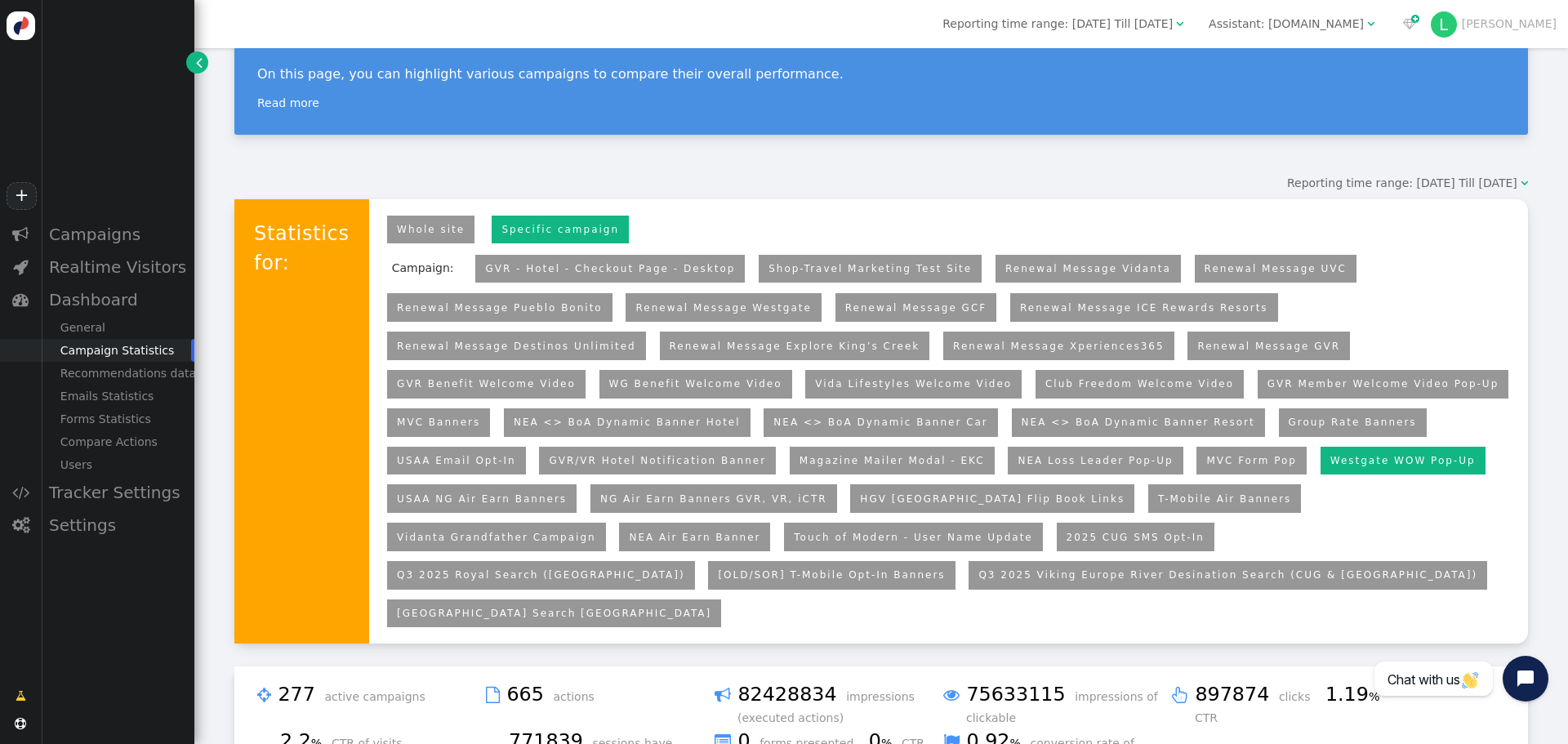
click at [1330, 457] on link "Westgate WOW Pop-Up" at bounding box center [1403, 461] width 145 height 11
click at [389, 231] on link "Whole site" at bounding box center [431, 229] width 87 height 29
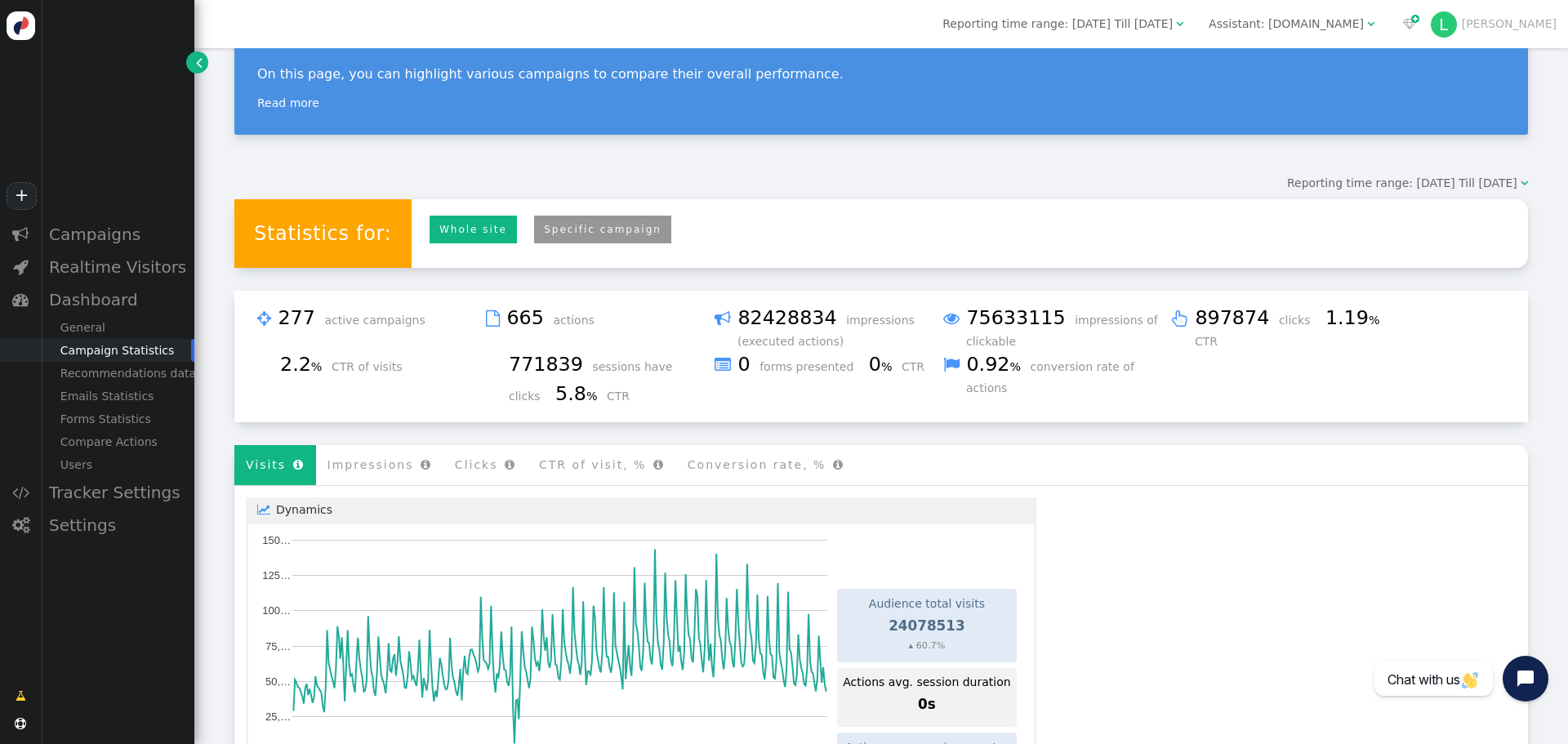
click at [860, 225] on div "Statistics for: Whole site Personyze recommendations Specific campaign" at bounding box center [881, 234] width 1293 height 69
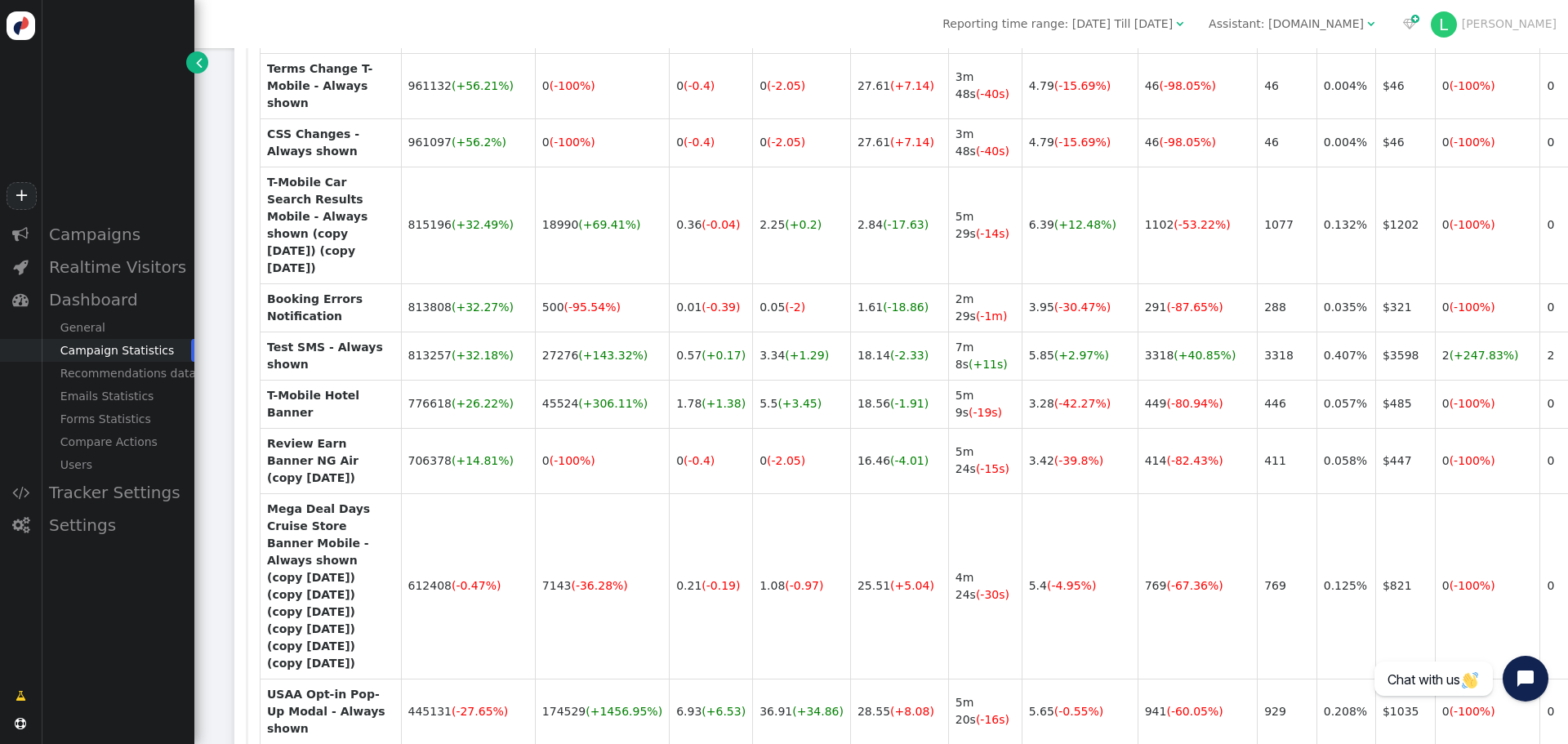
scroll to position [2368, 0]
